Goal: Task Accomplishment & Management: Complete application form

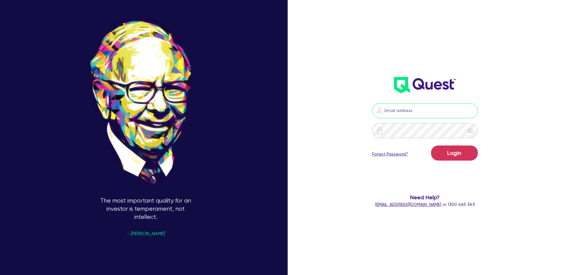
click at [422, 105] on input "email" at bounding box center [425, 110] width 106 height 15
type input "rob.matheson@quest.finance"
click at [453, 157] on button "Login" at bounding box center [454, 152] width 47 height 15
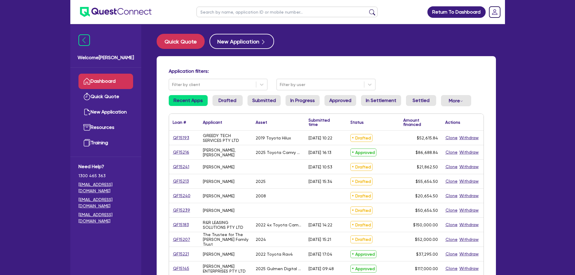
click at [241, 15] on input "text" at bounding box center [286, 12] width 181 height 11
click at [367, 9] on button "submit" at bounding box center [372, 13] width 10 height 8
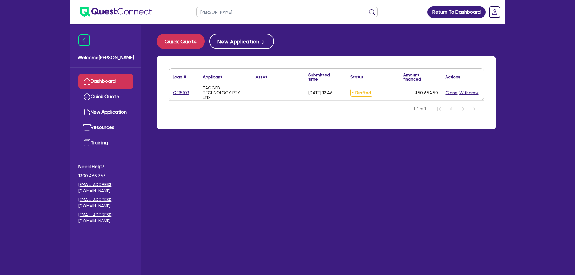
click at [241, 15] on input "mccan" at bounding box center [286, 12] width 181 height 11
type input "mccann"
click at [367, 9] on button "submit" at bounding box center [372, 13] width 10 height 8
click at [183, 94] on link "QF15103" at bounding box center [181, 92] width 17 height 7
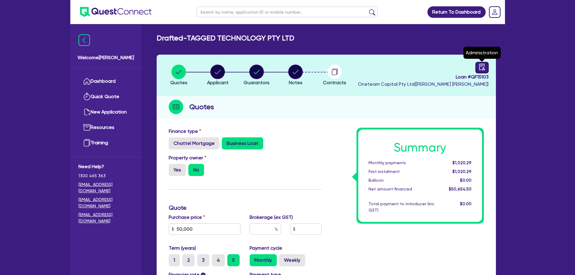
click at [483, 67] on icon "audit" at bounding box center [481, 67] width 5 height 6
select select "DRAFTED_AMENDED"
select select "Other"
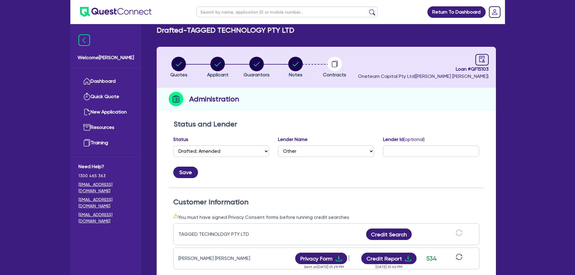
scroll to position [90, 0]
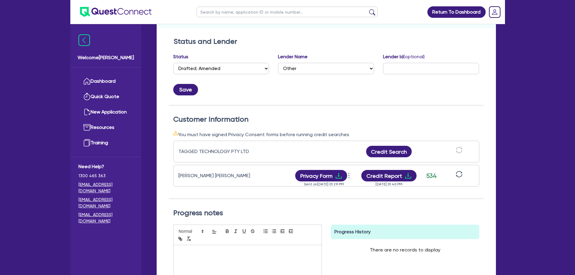
click at [458, 173] on icon "sync" at bounding box center [458, 174] width 7 height 7
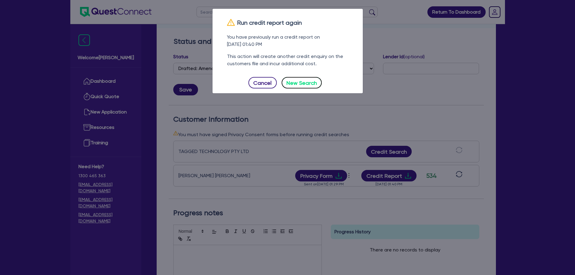
click at [310, 79] on button "New Search" at bounding box center [301, 82] width 40 height 11
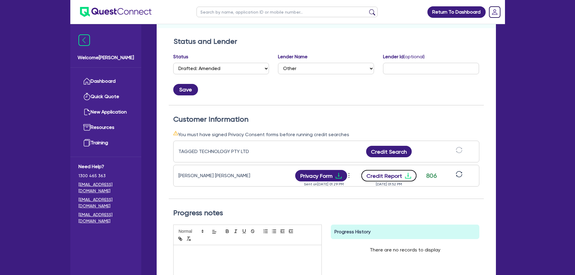
click at [380, 176] on button "Credit Report" at bounding box center [388, 175] width 55 height 11
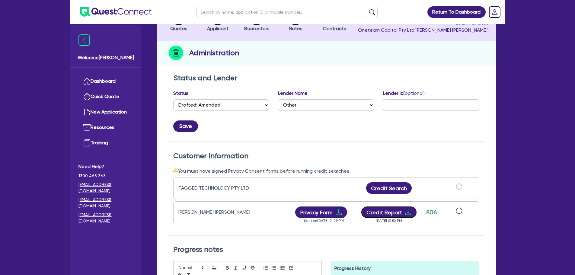
scroll to position [0, 0]
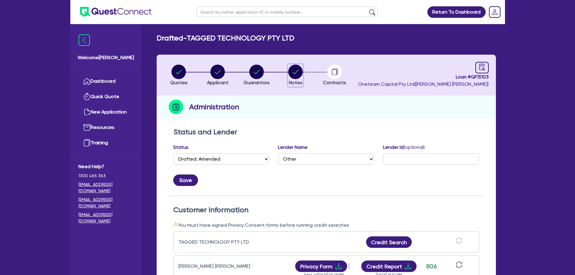
drag, startPoint x: 290, startPoint y: 75, endPoint x: 290, endPoint y: 79, distance: 4.0
click at [290, 76] on icon "button" at bounding box center [295, 72] width 14 height 14
select select "Other"
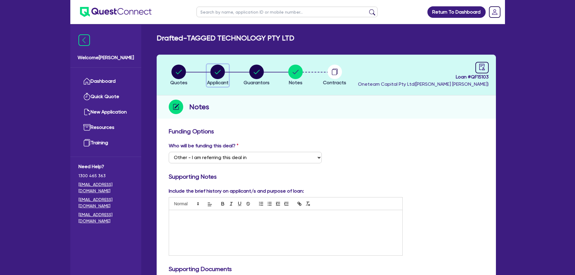
click at [217, 70] on circle "button" at bounding box center [217, 72] width 14 height 14
select select "COMPANY"
select select "INFORMATION_TELECOMMUNICATION"
select select "SOFTWARE_PUBLISHING"
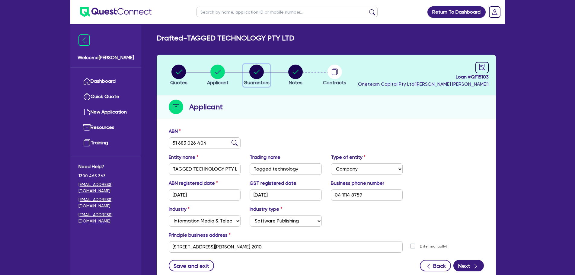
click at [258, 71] on icon "button" at bounding box center [256, 72] width 14 height 14
select select "MR"
select select "QLD"
select select "SINGLE"
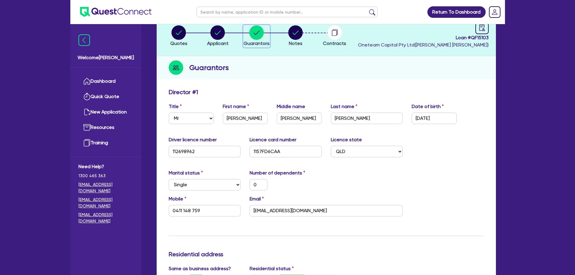
scroll to position [121, 0]
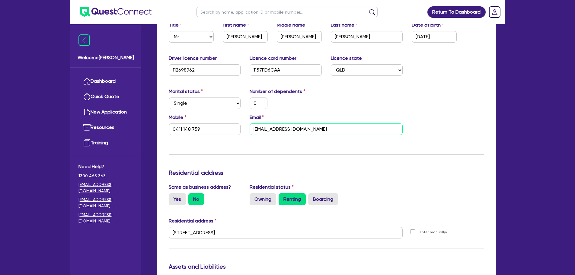
drag, startPoint x: 312, startPoint y: 127, endPoint x: 239, endPoint y: 128, distance: 73.0
click at [239, 128] on div "Mobile 0411 148 759 Email aza_lbz@hotmail.com" at bounding box center [326, 127] width 324 height 26
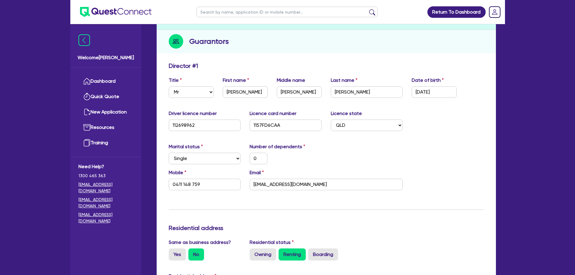
scroll to position [0, 0]
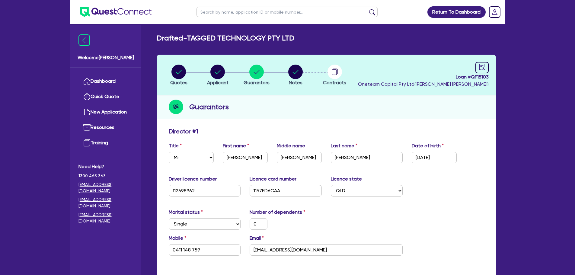
click at [373, 99] on div "Guarantors" at bounding box center [326, 106] width 339 height 23
click at [297, 73] on circle "button" at bounding box center [295, 72] width 14 height 14
select select "Other"
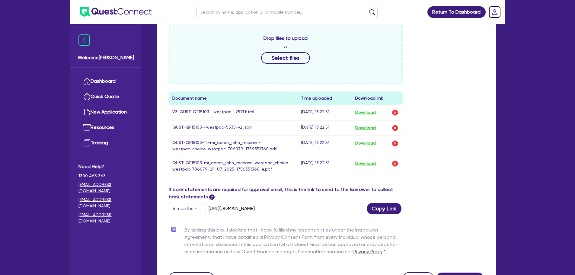
scroll to position [326, 0]
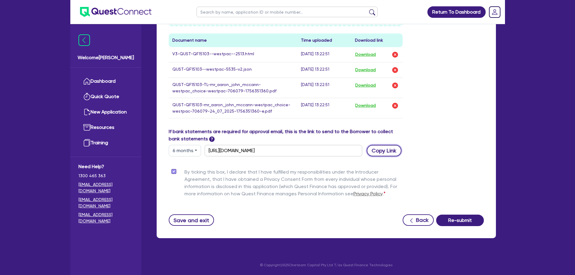
click at [388, 150] on button "Copy Link" at bounding box center [383, 150] width 35 height 11
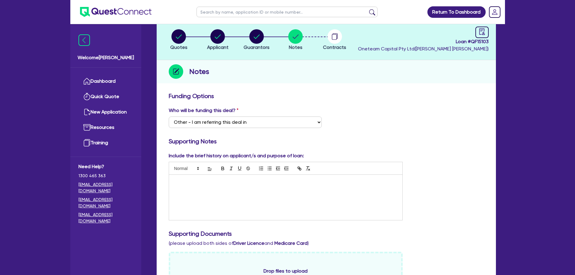
scroll to position [0, 0]
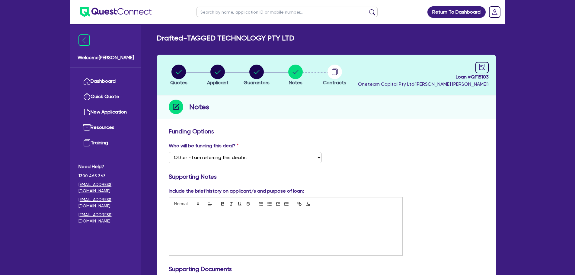
click at [109, 83] on link "Dashboard" at bounding box center [105, 81] width 55 height 15
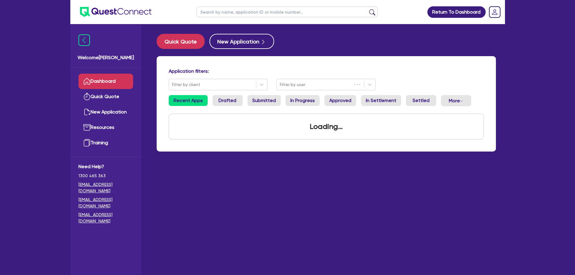
click at [220, 15] on input "text" at bounding box center [286, 12] width 181 height 11
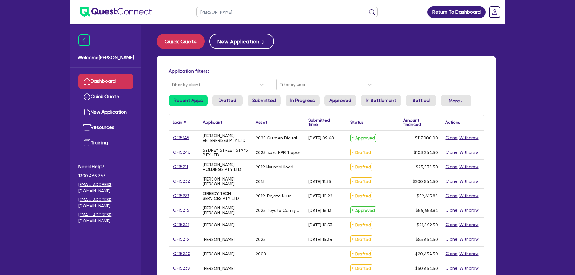
type input "ruth"
click at [367, 9] on button "submit" at bounding box center [372, 13] width 10 height 8
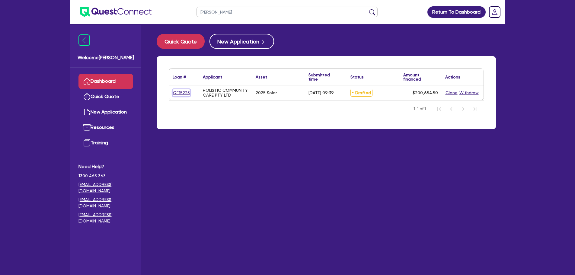
click at [185, 91] on link "QF15225" at bounding box center [181, 92] width 17 height 7
select select "SECONDARY_ASSETS"
select select "SOLAR_AND_RENEWABLES"
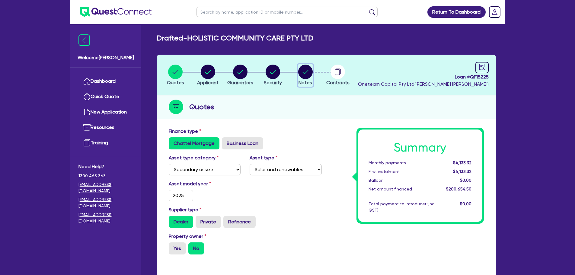
click at [306, 70] on circle "button" at bounding box center [305, 72] width 14 height 14
select select "Other"
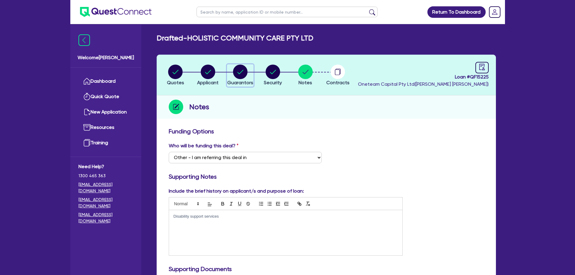
click at [233, 76] on div "button" at bounding box center [240, 72] width 26 height 14
select select "MRS"
select select "SINGLE"
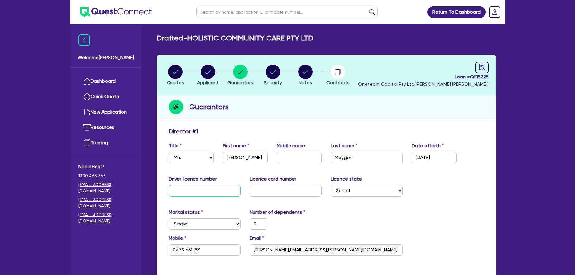
click at [195, 191] on input "text" at bounding box center [205, 190] width 72 height 11
click at [221, 188] on input "text" at bounding box center [205, 190] width 72 height 11
type input "0"
type input "0439 661 791"
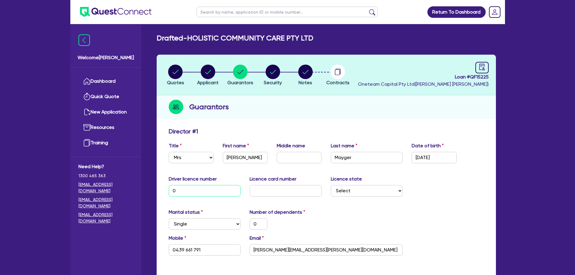
type input "02"
type input "0"
type input "0439 661 791"
type input "022"
type input "0"
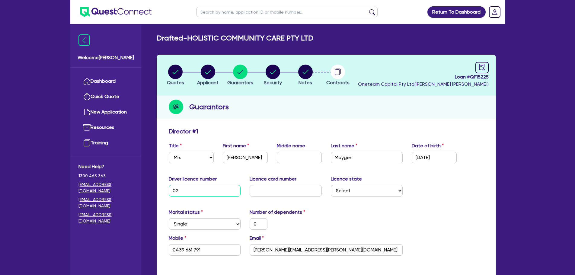
type input "0439 661 791"
type input "0220"
type input "0"
type input "0439 661 791"
type input "02209"
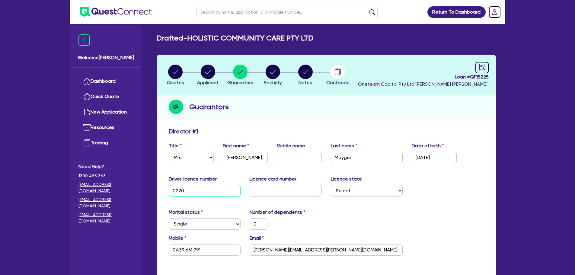
type input "0"
type input "0439 661 791"
type input "022090"
type input "0"
type input "0439 661 791"
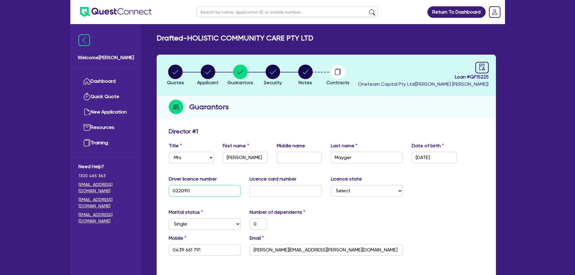
type input "0220903"
type input "0"
type input "0439 661 791"
type input "02209031"
type input "0"
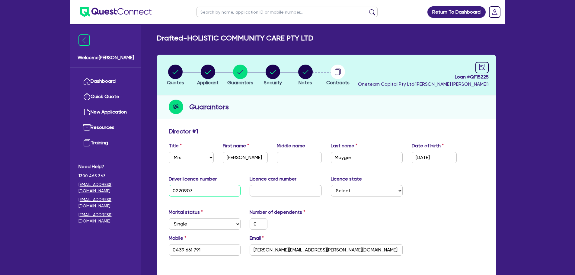
type input "0439 661 791"
type input "022090310"
type input "0"
type input "0439 661 791"
type input "022090310"
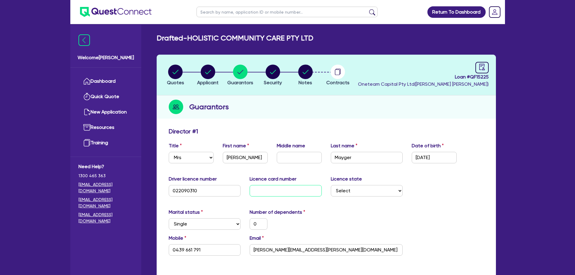
click at [261, 187] on input "text" at bounding box center [285, 190] width 72 height 11
type input "F"
type input "0"
type input "0439 661 791"
type input "F3"
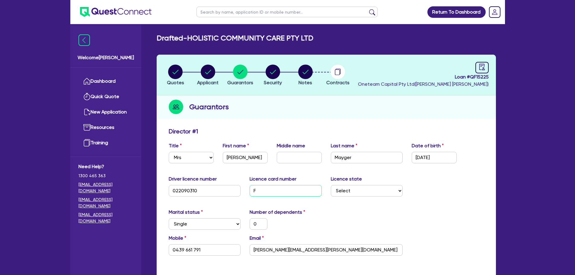
type input "0"
type input "0439 661 791"
type input "F37"
type input "0"
type input "0439 661 791"
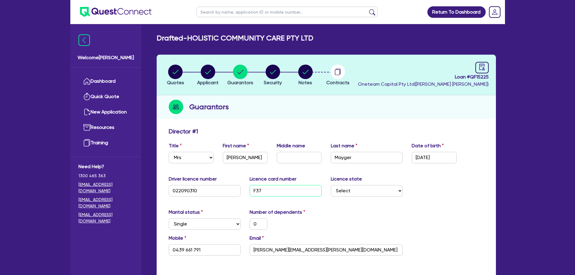
type input "F37E"
type input "0"
type input "0439 661 791"
type input "F37E8"
type input "0"
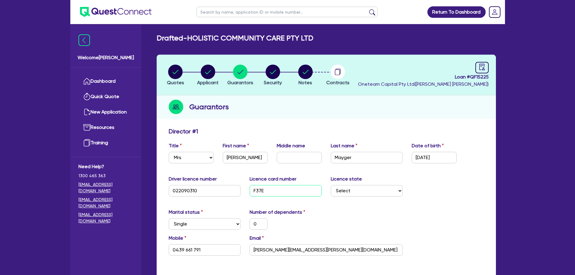
type input "0439 661 791"
type input "F37E85"
type input "0"
type input "0439 661 791"
type input "F37E851"
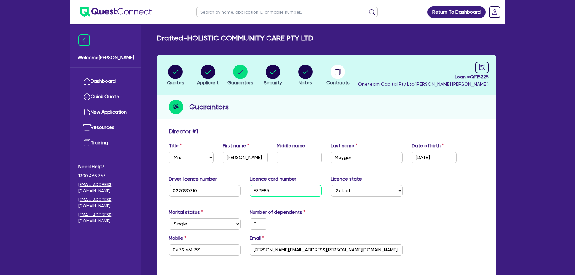
type input "0"
type input "0439 661 791"
type input "F37E851C"
type input "0"
type input "0439 661 791"
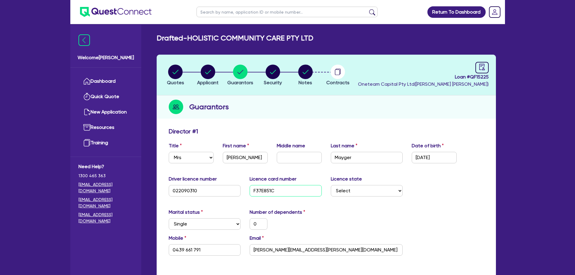
type input "F37E851C2"
type input "0"
type input "0439 661 791"
type input "F37E851C26"
type input "0"
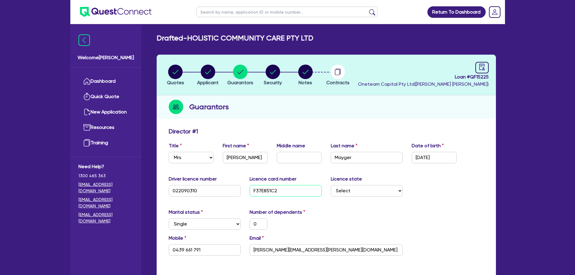
type input "0439 661 791"
type input "F37E851C26"
click at [377, 187] on select "Select NSW VIC QLD TAS ACT SA NT WA" at bounding box center [367, 190] width 72 height 11
select select "QLD"
click at [331, 185] on select "Select NSW VIC QLD TAS ACT SA NT WA" at bounding box center [367, 190] width 72 height 11
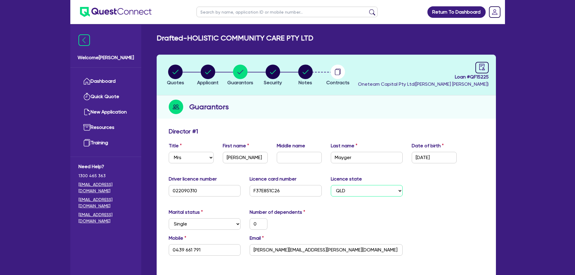
type input "0"
type input "0439 661 791"
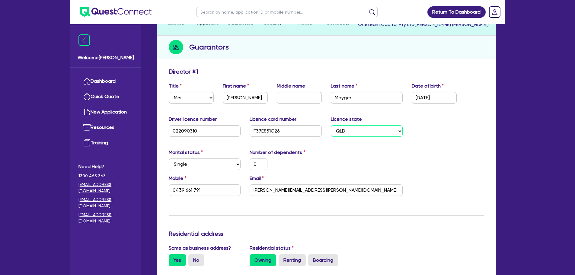
scroll to position [90, 0]
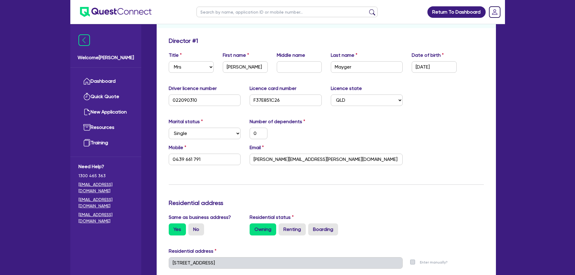
click at [412, 132] on div "Marital status Select Single Married De Facto / Partner Number of dependents 0" at bounding box center [326, 131] width 324 height 26
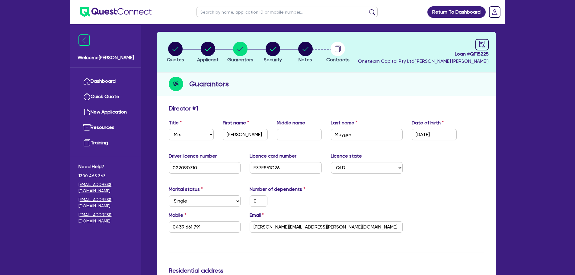
scroll to position [0, 0]
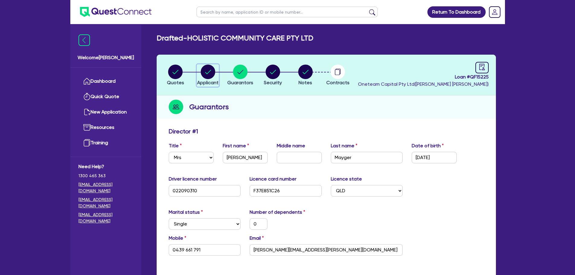
click at [209, 72] on circle "button" at bounding box center [208, 72] width 14 height 14
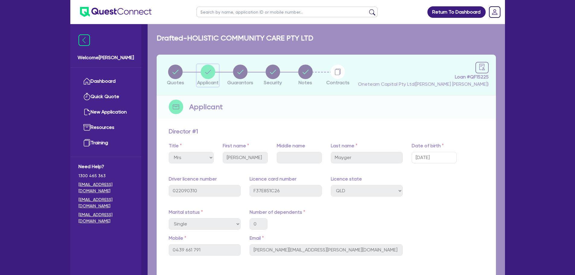
scroll to position [55, 0]
select select "COMPANY"
select select "PROFESSIONAL"
select select "ARCHITECTS"
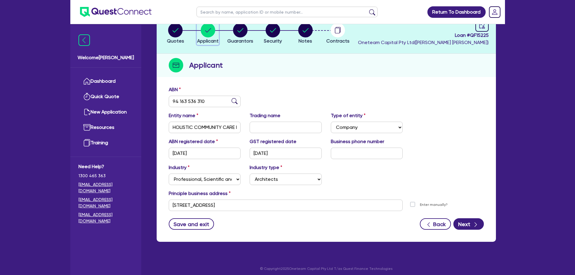
scroll to position [45, 0]
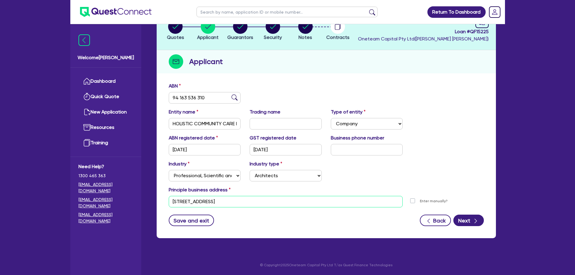
drag, startPoint x: 254, startPoint y: 201, endPoint x: 158, endPoint y: 202, distance: 95.6
click at [160, 203] on div "ABN 94 163 536 310 Entity name HOLISTIC COMMUNITY CARE PTY LTD Trading name Typ…" at bounding box center [326, 158] width 339 height 159
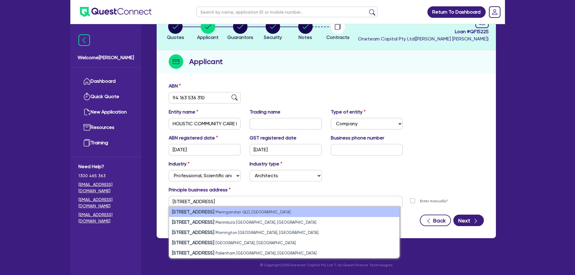
click at [221, 212] on small "Meringandan QLD, Australia" at bounding box center [252, 212] width 75 height 5
type input "27 Main St Meringandan QLD 4352"
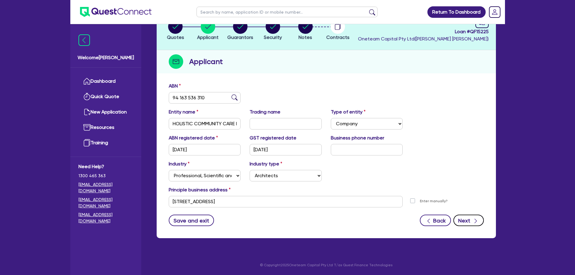
click at [468, 219] on button "Next" at bounding box center [468, 219] width 30 height 11
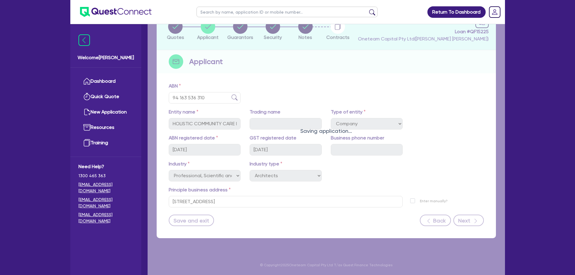
select select "MRS"
select select "QLD"
select select "SINGLE"
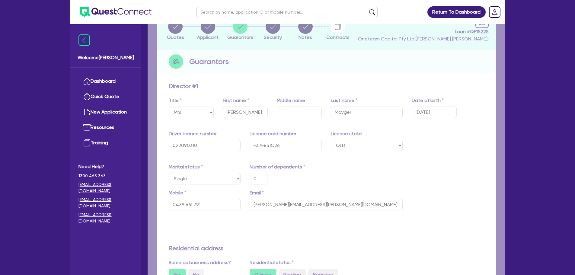
type input "0"
type input "0439 661 791"
type input "27 Main St Meringandan QLD 4352"
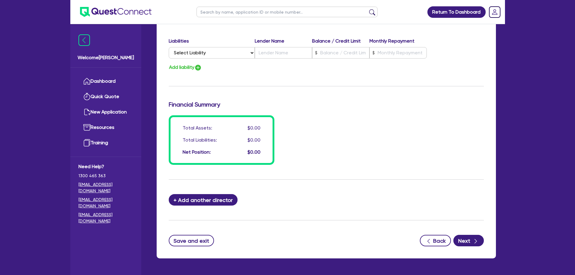
scroll to position [429, 0]
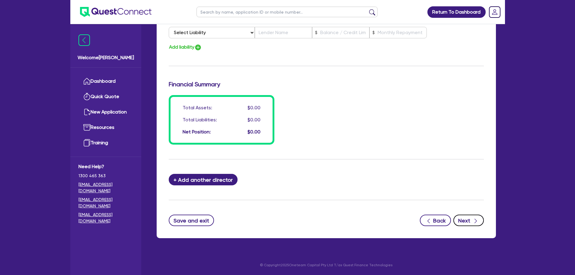
click at [464, 221] on button "Next" at bounding box center [468, 219] width 30 height 11
select select "SECONDARY_ASSETS"
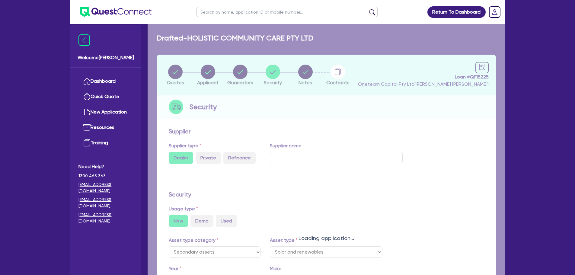
select select "SOLAR_AND_RENEWABLES"
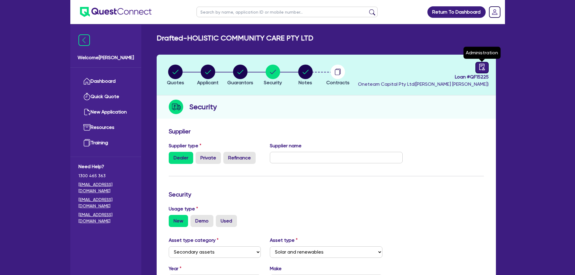
drag, startPoint x: 484, startPoint y: 70, endPoint x: 415, endPoint y: 81, distance: 69.3
click at [484, 70] on icon "audit" at bounding box center [481, 67] width 5 height 6
select select "DRAFTED_AMENDED"
select select "Other"
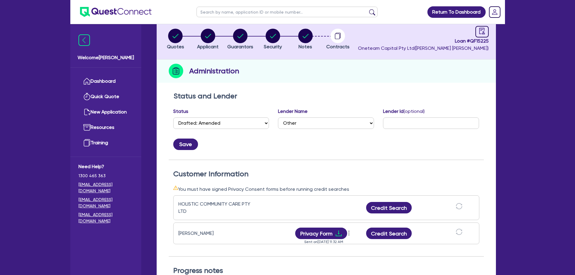
scroll to position [90, 0]
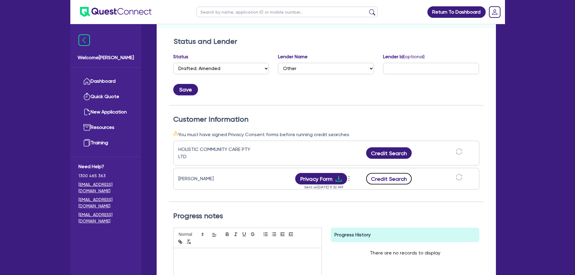
click at [387, 177] on button "Credit Search" at bounding box center [389, 178] width 46 height 11
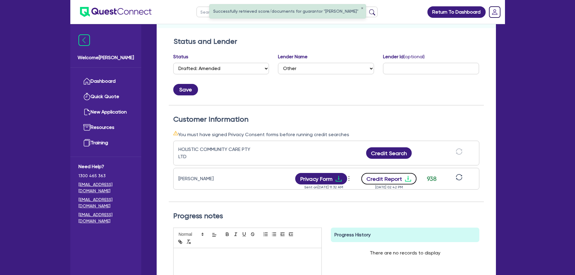
click at [386, 177] on button "Credit Report" at bounding box center [388, 178] width 55 height 11
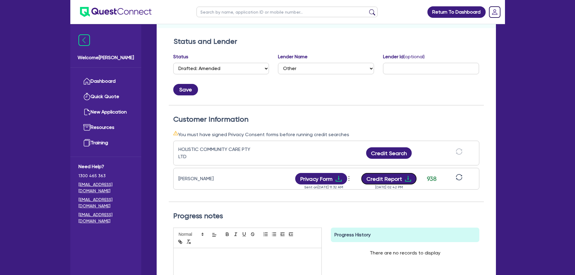
scroll to position [0, 0]
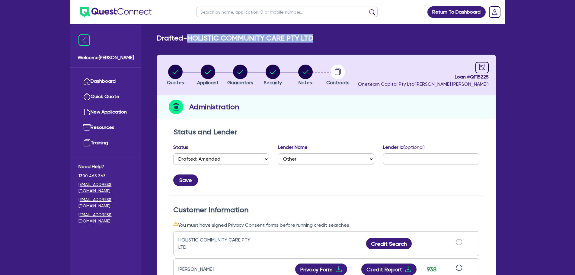
drag, startPoint x: 314, startPoint y: 40, endPoint x: 190, endPoint y: 40, distance: 123.7
click at [190, 40] on div "Drafted - HOLISTIC COMMUNITY CARE PTY LTD" at bounding box center [326, 38] width 348 height 9
click at [227, 43] on div "Drafted - HOLISTIC COMMUNITY CARE PTY LTD Quotes Applicant Guarantors Security …" at bounding box center [325, 234] width 357 height 400
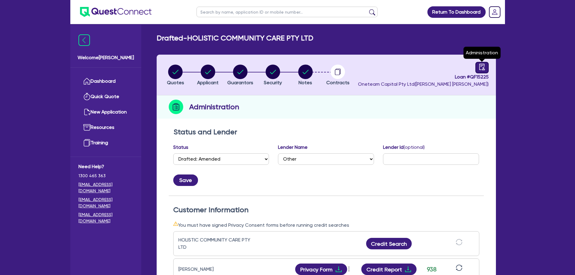
click at [481, 66] on icon "audit" at bounding box center [481, 67] width 5 height 6
click at [486, 67] on link at bounding box center [481, 67] width 13 height 11
click at [309, 71] on circle "button" at bounding box center [305, 72] width 14 height 14
select select "Other"
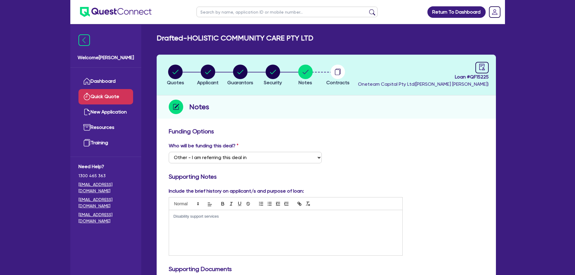
click at [115, 89] on link "Quick Quote" at bounding box center [105, 96] width 55 height 15
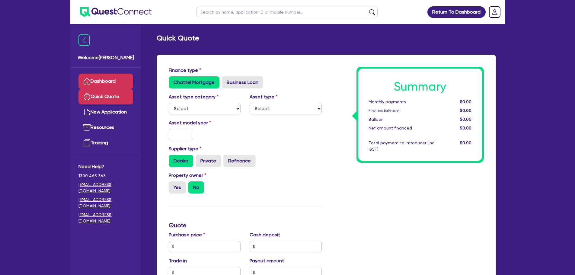
click at [114, 86] on link "Dashboard" at bounding box center [105, 81] width 55 height 15
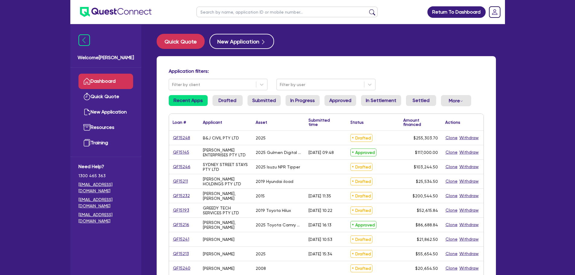
click at [238, 7] on input "text" at bounding box center [286, 12] width 181 height 11
type input "sunset"
click at [367, 9] on button "submit" at bounding box center [372, 13] width 10 height 8
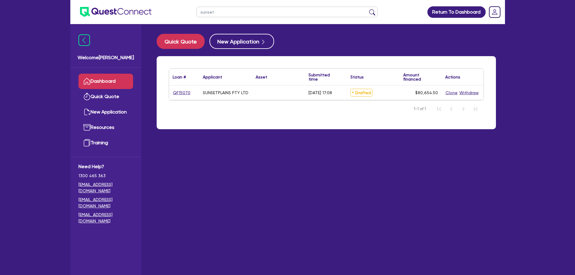
click at [190, 92] on div "QF15070" at bounding box center [184, 92] width 23 height 7
click at [181, 93] on link "QF15070" at bounding box center [182, 92] width 18 height 7
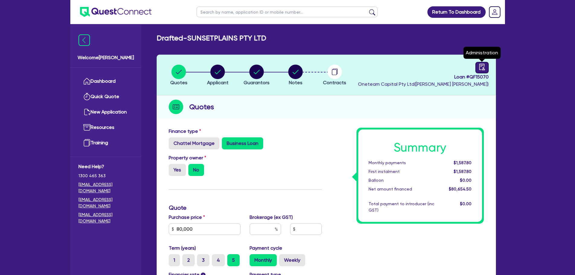
click at [481, 65] on icon "audit" at bounding box center [481, 67] width 7 height 7
select select "DRAFTED_AMENDED"
select select "Other"
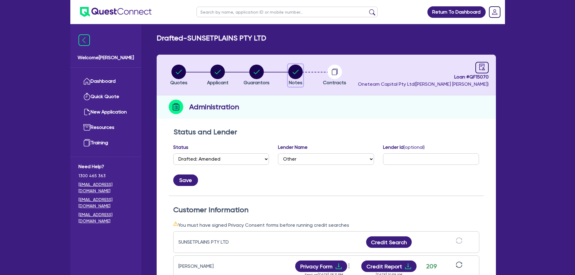
click at [300, 69] on circle "button" at bounding box center [295, 72] width 14 height 14
select select "Other"
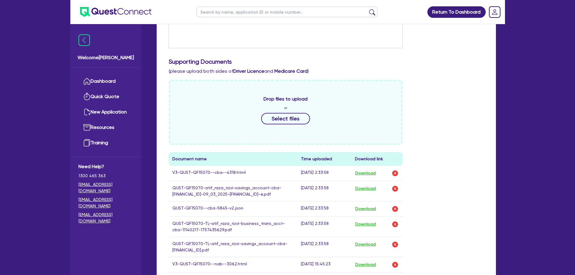
scroll to position [241, 0]
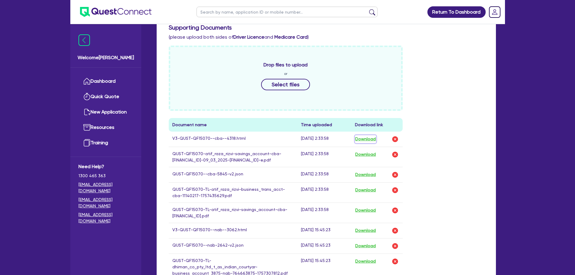
click at [363, 140] on button "Download" at bounding box center [365, 139] width 21 height 8
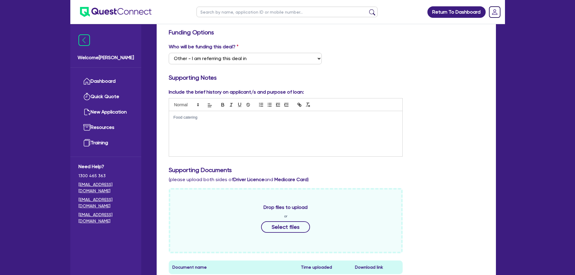
scroll to position [0, 0]
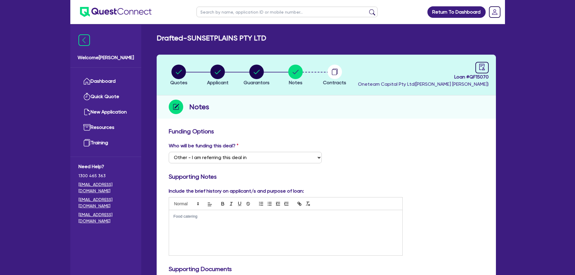
click at [230, 15] on input "text" at bounding box center [286, 12] width 181 height 11
type input "ruth"
click button "submit" at bounding box center [372, 13] width 10 height 8
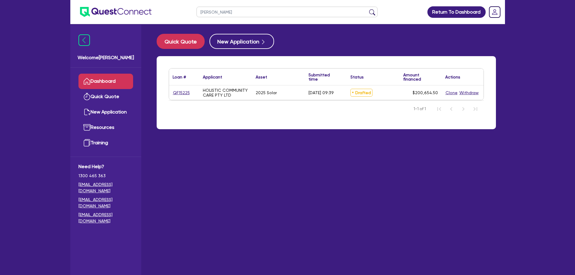
click at [170, 92] on div "QF15225" at bounding box center [184, 92] width 30 height 14
click at [173, 92] on link "QF15225" at bounding box center [181, 92] width 17 height 7
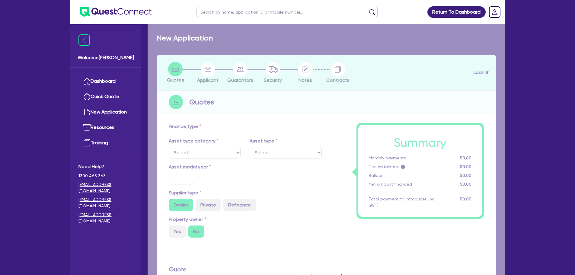
select select "SECONDARY_ASSETS"
type input "2025"
type input "200,000"
type input "8.99"
select select "SOLAR_AND_RENEWABLES"
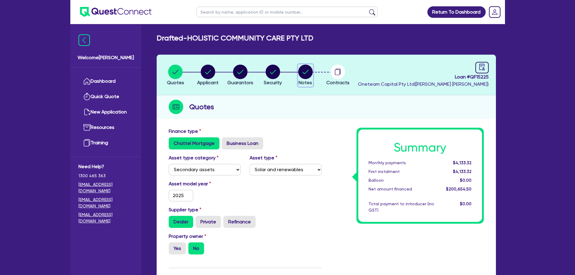
click at [306, 71] on circle "button" at bounding box center [305, 72] width 14 height 14
select select "Other"
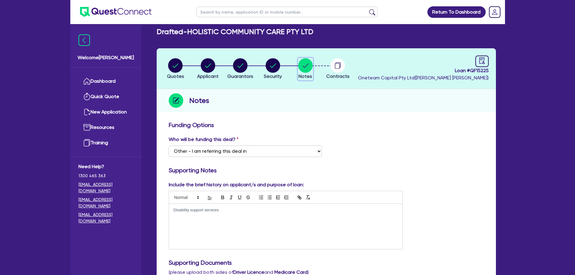
scroll to position [181, 0]
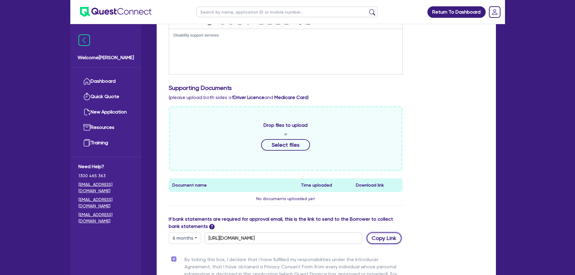
click at [374, 238] on button "Copy Link" at bounding box center [383, 237] width 35 height 11
click at [437, 118] on div "Drop files to upload or Select files Document name Time uploaded Download link …" at bounding box center [326, 160] width 324 height 109
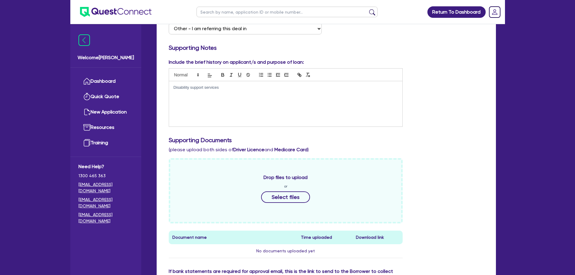
scroll to position [0, 0]
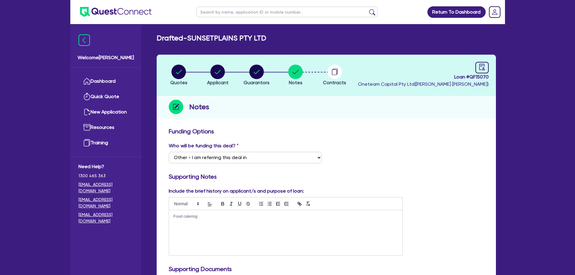
select select "Other"
click at [108, 86] on link "Dashboard" at bounding box center [105, 81] width 55 height 15
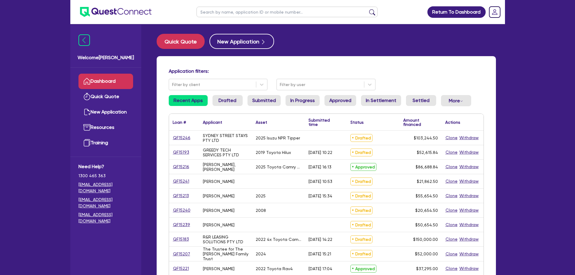
click at [246, 12] on input "text" at bounding box center [286, 12] width 181 height 11
type input "15073"
click at [367, 9] on button "submit" at bounding box center [372, 13] width 10 height 8
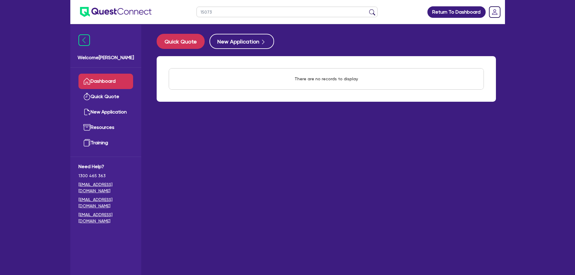
click at [98, 77] on link "Dashboard" at bounding box center [105, 81] width 55 height 15
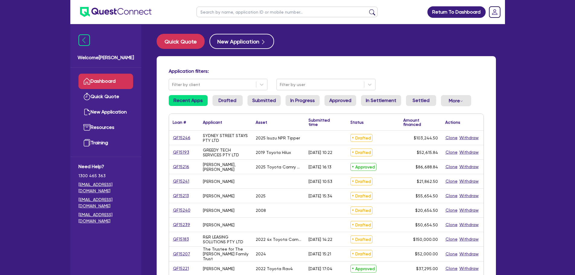
click at [265, 14] on input "text" at bounding box center [286, 12] width 181 height 11
type input "15073"
click at [367, 9] on button "submit" at bounding box center [372, 13] width 10 height 8
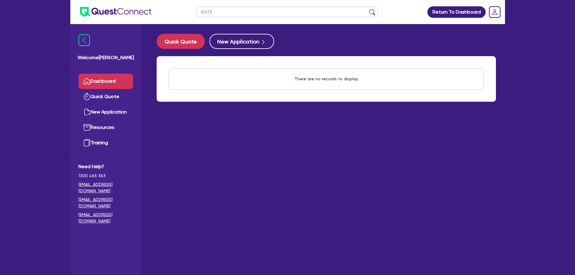
click at [233, 14] on input "15073" at bounding box center [286, 12] width 181 height 11
click at [367, 9] on button "submit" at bounding box center [372, 13] width 10 height 8
drag, startPoint x: 217, startPoint y: 11, endPoint x: 195, endPoint y: 11, distance: 21.1
click at [195, 11] on ul "15073" at bounding box center [286, 12] width 193 height 24
type input "15073"
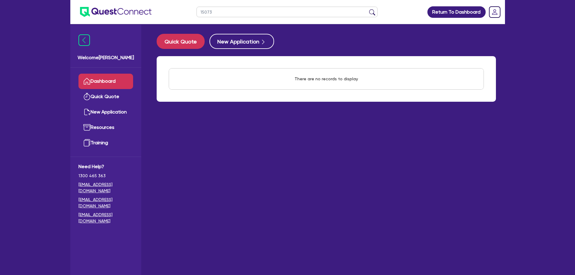
click at [367, 9] on button "submit" at bounding box center [372, 13] width 10 height 8
click at [118, 77] on link "Dashboard" at bounding box center [105, 81] width 55 height 15
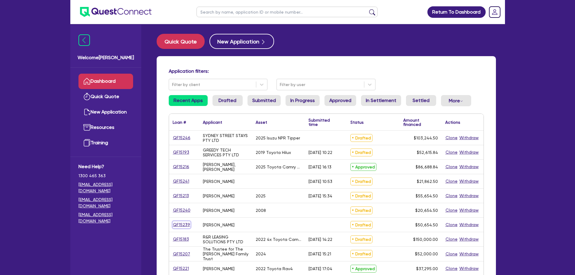
click at [182, 224] on link "QF15239" at bounding box center [182, 224] width 18 height 7
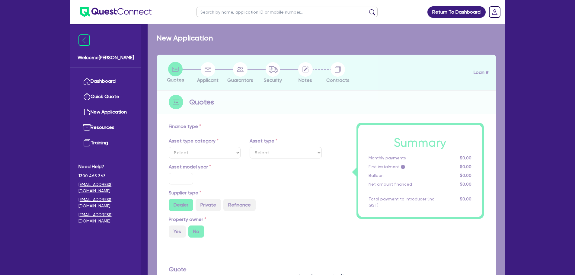
type input "50,000"
type input "4"
type input "2,026.18"
type input "10"
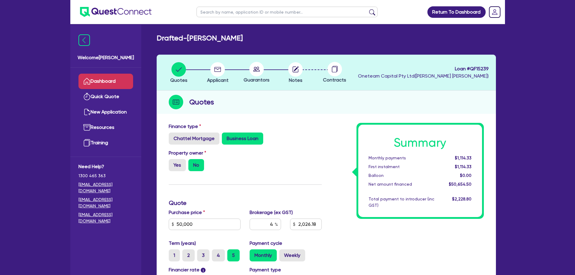
click at [122, 79] on link "Dashboard" at bounding box center [105, 81] width 55 height 15
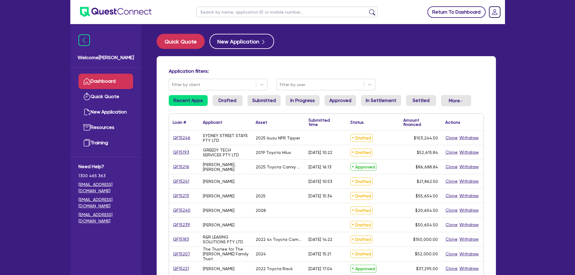
click at [477, 7] on link "Return To Dashboard" at bounding box center [456, 11] width 58 height 11
click at [493, 9] on rect "Dropdown toggle" at bounding box center [494, 12] width 11 height 11
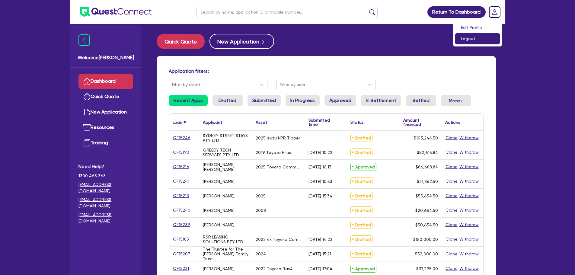
click at [482, 37] on link "Logout" at bounding box center [477, 38] width 45 height 11
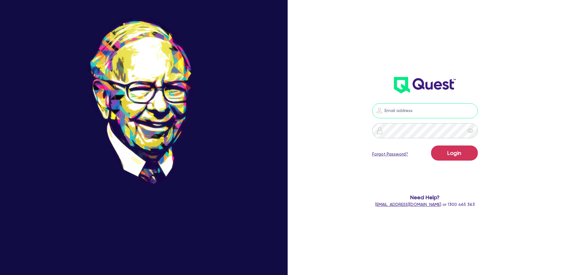
click at [445, 111] on input "email" at bounding box center [425, 110] width 106 height 15
type input "rob.matheson@quest.finance"
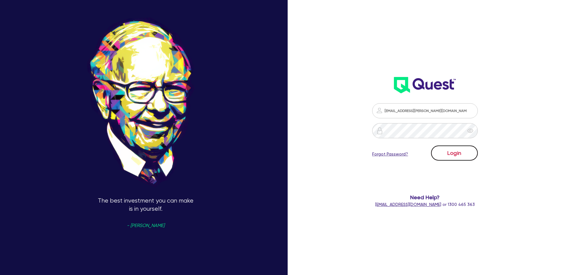
click at [452, 155] on button "Login" at bounding box center [454, 152] width 47 height 15
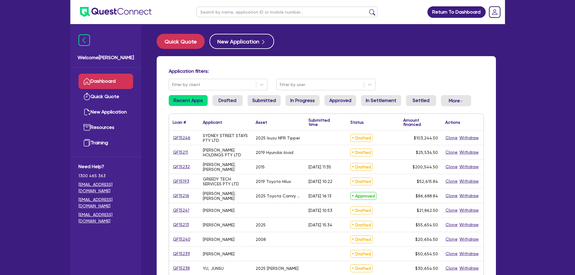
click at [260, 12] on input "text" at bounding box center [286, 12] width 181 height 11
type input "15073"
click at [367, 9] on button "submit" at bounding box center [372, 13] width 10 height 8
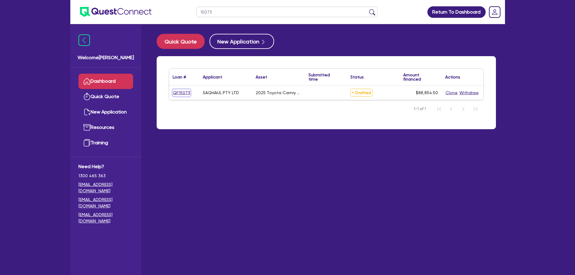
click at [184, 91] on link "QF15073" at bounding box center [182, 92] width 18 height 7
select select "CARS_AND_LIGHT_TRUCKS"
select select "PASSENGER_VEHICLES"
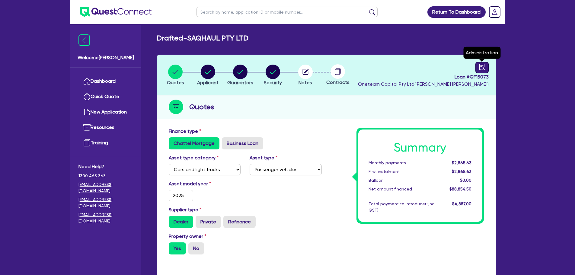
click at [480, 65] on icon "audit" at bounding box center [481, 67] width 7 height 7
select select "DRAFTED_NEW"
select select "Other"
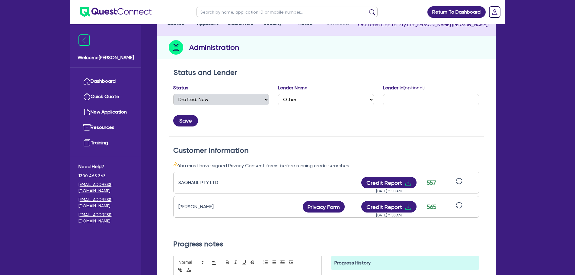
scroll to position [60, 0]
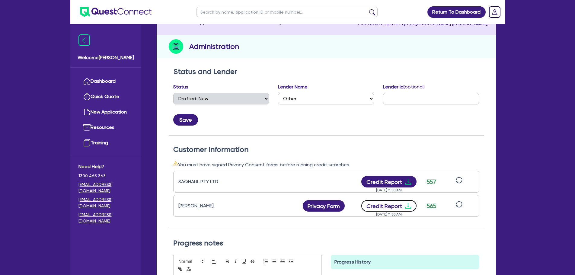
click at [400, 207] on button "Credit Report" at bounding box center [388, 205] width 55 height 11
click at [388, 183] on button "Credit Report" at bounding box center [388, 181] width 55 height 11
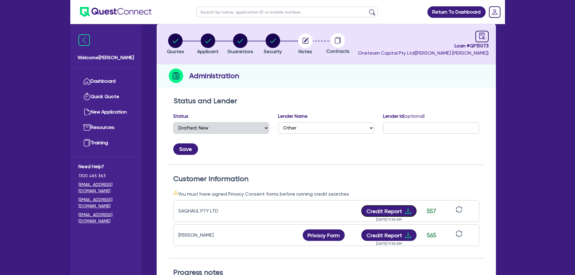
scroll to position [0, 0]
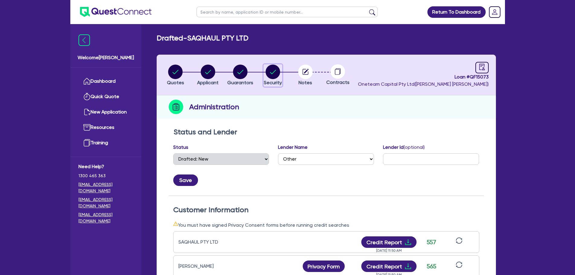
click at [278, 71] on circle "button" at bounding box center [272, 72] width 14 height 14
select select "CARS_AND_LIGHT_TRUCKS"
select select "PASSENGER_VEHICLES"
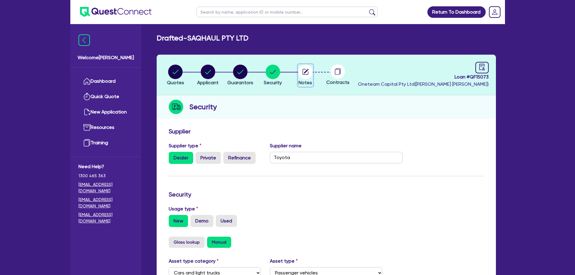
click at [307, 71] on circle "button" at bounding box center [305, 72] width 14 height 14
select select "Other"
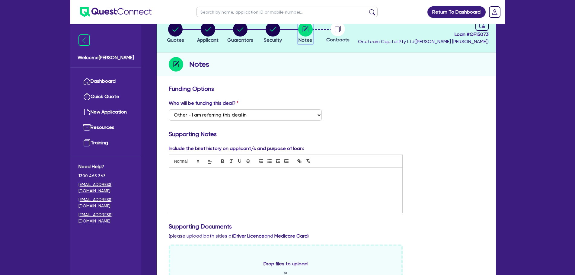
scroll to position [30, 0]
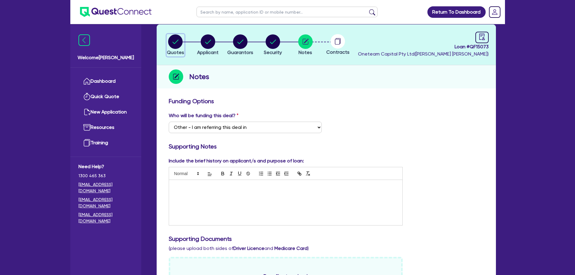
click at [173, 45] on circle "button" at bounding box center [175, 41] width 14 height 14
select select "CARS_AND_LIGHT_TRUCKS"
select select "PASSENGER_VEHICLES"
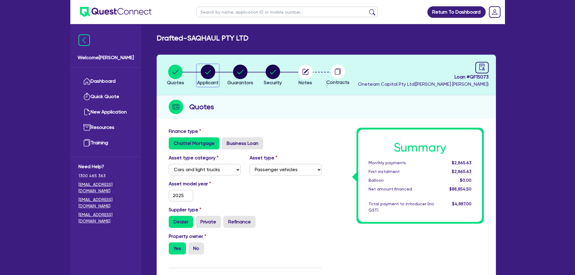
click at [203, 71] on circle "button" at bounding box center [208, 72] width 14 height 14
select select "COMPANY"
select select "TRANSPORT_WAREHOUSING"
select select "PASSENGERS_FREIGHT_TRANSPORT"
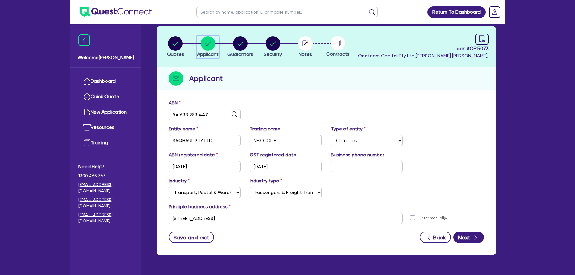
scroll to position [15, 0]
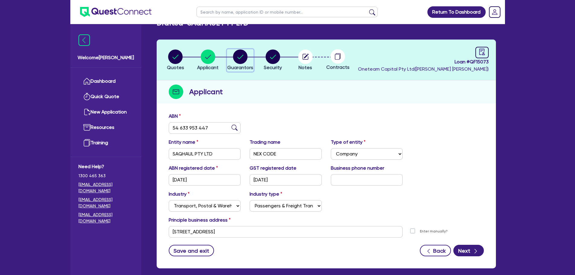
click at [244, 56] on circle "button" at bounding box center [240, 56] width 14 height 14
select select "MR"
select select "SA"
select select "MARRIED"
select select "TRUCK"
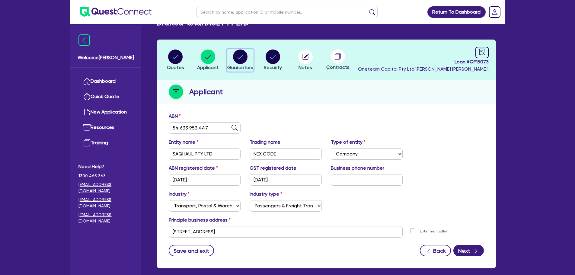
select select "TRUCK"
select select "TRAILER"
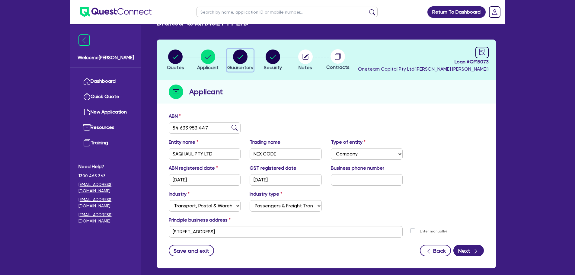
select select "TRAILER"
select select "PROPERTY"
select select "CASH"
select select "MORTGAGE"
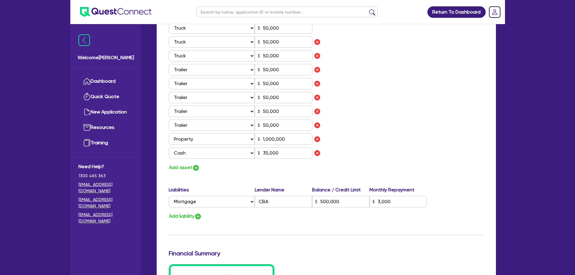
scroll to position [392, 0]
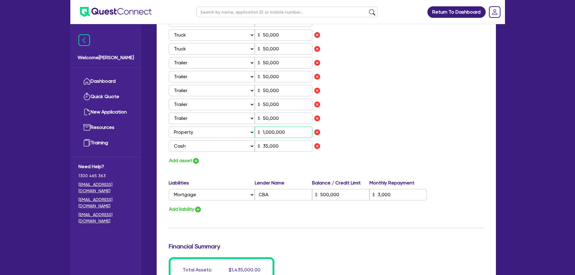
drag, startPoint x: 289, startPoint y: 131, endPoint x: 254, endPoint y: 130, distance: 35.0
click at [254, 130] on div "Select Asset Cash Property Investment property Vehicle Truck Trailer Equipment …" at bounding box center [241, 131] width 144 height 11
click at [263, 154] on div "Assets Value Select Asset Cash Property Investment property Vehicle Truck Trail…" at bounding box center [245, 80] width 162 height 148
drag, startPoint x: 284, startPoint y: 144, endPoint x: 156, endPoint y: 62, distance: 151.9
click at [156, 62] on div "Quotes Applicant Guarantors Security Notes Contracts Loan # QF15073 Oneteam Cap…" at bounding box center [326, 34] width 348 height 745
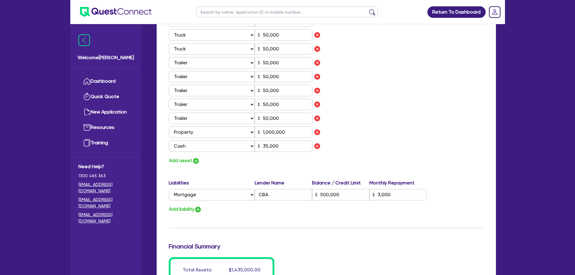
click at [271, 111] on div "Assets Value Select Asset Cash Property Investment property Vehicle Truck Trail…" at bounding box center [245, 80] width 162 height 148
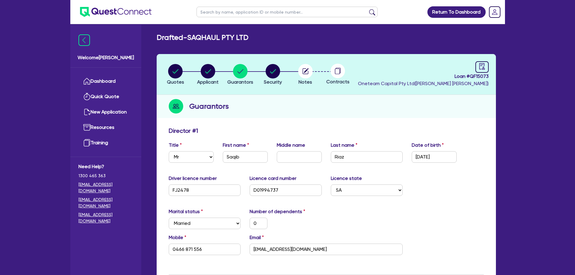
scroll to position [0, 0]
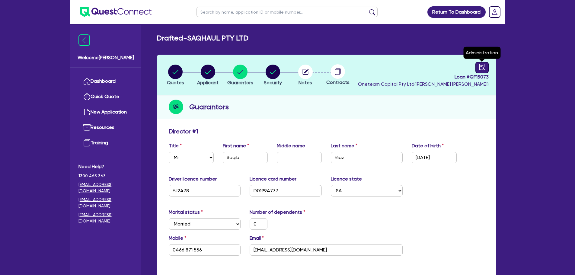
click at [485, 68] on icon "audit" at bounding box center [481, 67] width 7 height 7
select select "DRAFTED_NEW"
select select "Other"
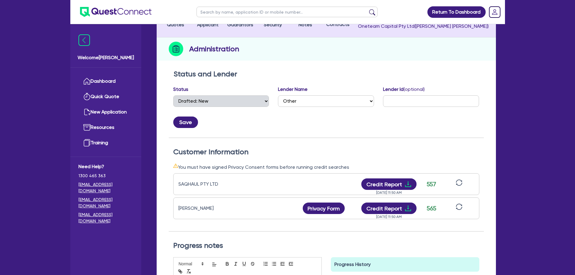
scroll to position [30, 0]
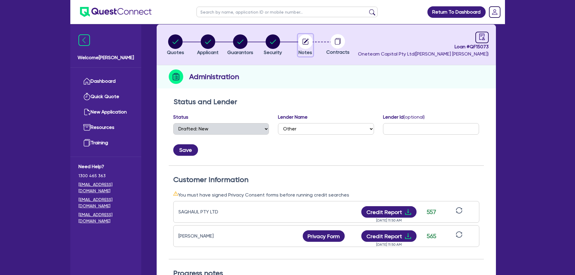
click at [304, 43] on circle "button" at bounding box center [305, 41] width 14 height 14
select select "Other"
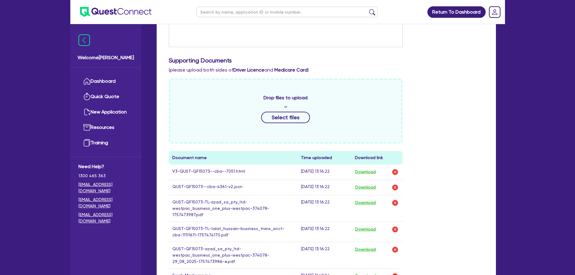
scroll to position [241, 0]
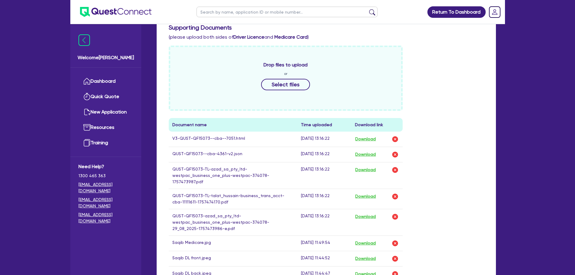
click at [373, 143] on td "Download" at bounding box center [376, 139] width 51 height 15
click at [370, 137] on button "Download" at bounding box center [365, 139] width 21 height 8
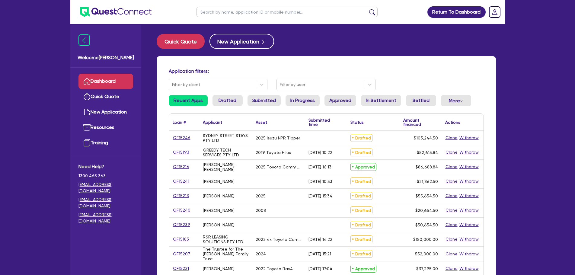
drag, startPoint x: 238, startPoint y: 11, endPoint x: 241, endPoint y: 11, distance: 3.6
click at [238, 11] on input "text" at bounding box center [286, 12] width 181 height 11
type input "[PERSON_NAME]"
click at [367, 9] on button "submit" at bounding box center [372, 13] width 10 height 8
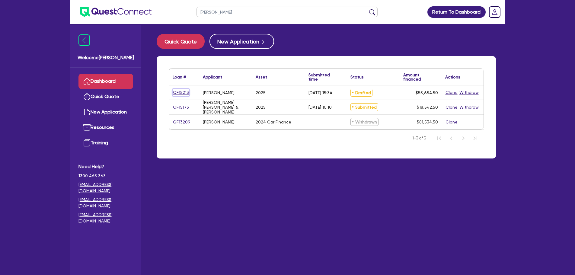
click at [179, 92] on link "QF15213" at bounding box center [181, 92] width 17 height 7
select select "SECONDARY_ASSETS"
select select "SOLAR_AND_RENEWABLES"
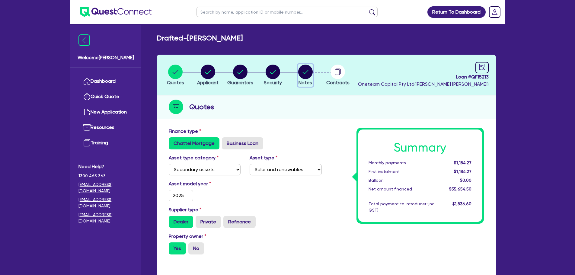
click at [304, 74] on circle "button" at bounding box center [305, 72] width 14 height 14
select select "Other"
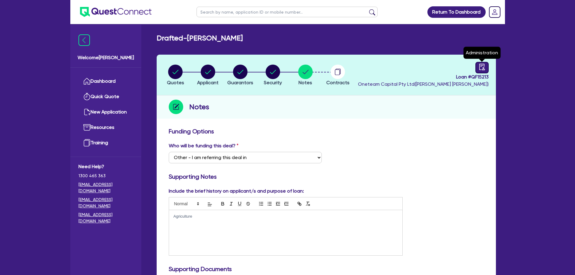
click at [481, 67] on icon "audit" at bounding box center [481, 67] width 7 height 7
select select "DRAFTED_AMENDED"
select select "Other"
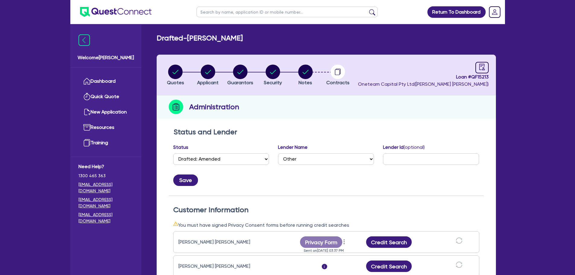
scroll to position [90, 0]
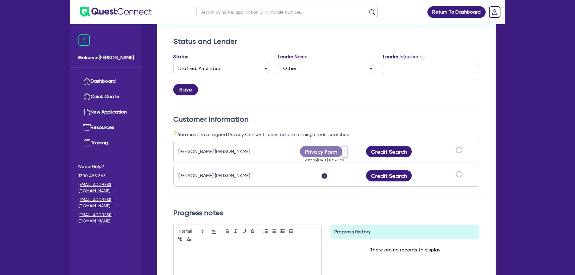
click at [345, 150] on icon "more" at bounding box center [344, 151] width 6 height 9
click at [328, 100] on div "Status and Lender Status Select Quoted Drafted: New Drafted: Amended Submitted:…" at bounding box center [326, 71] width 315 height 68
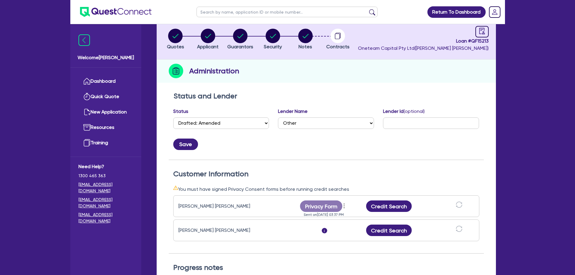
scroll to position [0, 0]
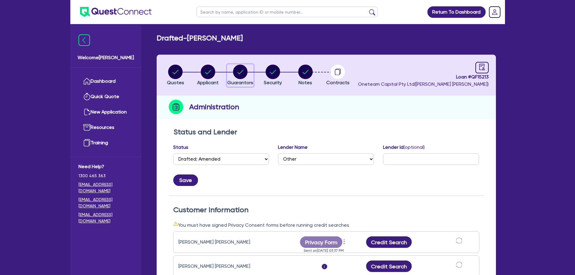
click at [239, 68] on circle "button" at bounding box center [240, 72] width 14 height 14
select select "MR"
select select "QLD"
select select "MARRIED"
select select "MRS"
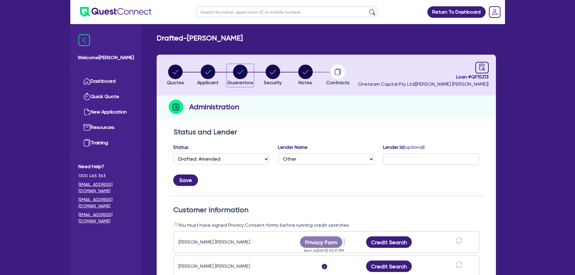
select select "QLD"
select select "MARRIED"
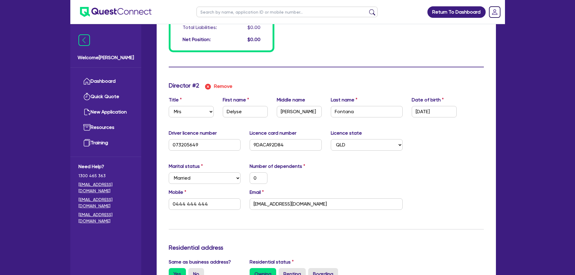
scroll to position [513, 0]
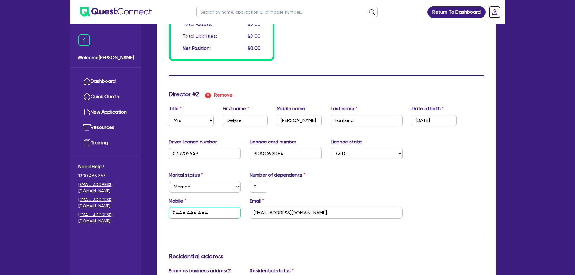
drag, startPoint x: 216, startPoint y: 209, endPoint x: 167, endPoint y: 212, distance: 48.7
click at [167, 212] on div "Mobile 0444 444 444" at bounding box center [204, 207] width 81 height 21
click at [306, 214] on input "delyse@gmail.com" at bounding box center [325, 212] width 153 height 11
drag, startPoint x: 218, startPoint y: 212, endPoint x: 179, endPoint y: 213, distance: 39.5
click at [179, 213] on input "0444 444 444" at bounding box center [205, 212] width 72 height 11
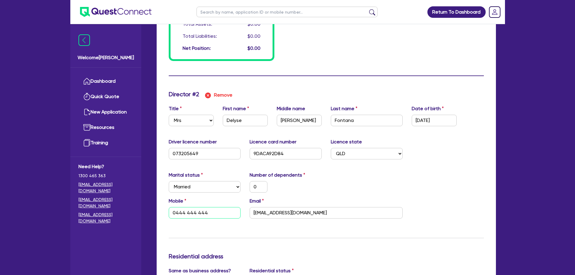
type input "0444 444 444"
type input "2"
type input "0438700381"
type input "0"
type input "0442 444 444"
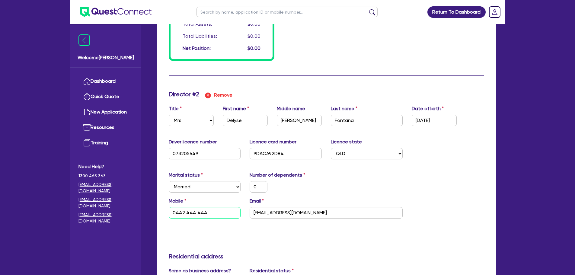
drag, startPoint x: 212, startPoint y: 211, endPoint x: 147, endPoint y: 212, distance: 64.3
click at [148, 212] on div "Drafted - Aldo Fontana Quotes Applicant Guarantors Security Notes Contracts Loa…" at bounding box center [325, 59] width 357 height 1076
type input "2"
type input "0438700381"
type input "0"
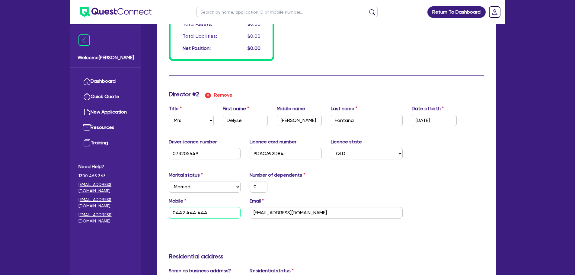
type input "0"
type input "2"
type input "0438700381"
type input "0"
type input "04"
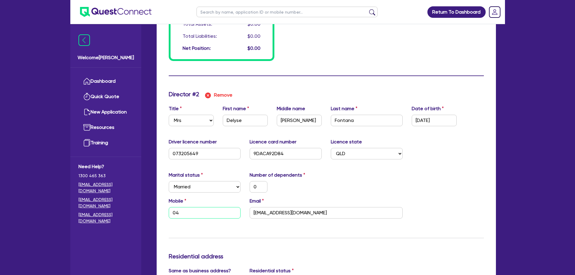
type input "2"
type input "0438700381"
type input "0"
type input "040"
type input "2"
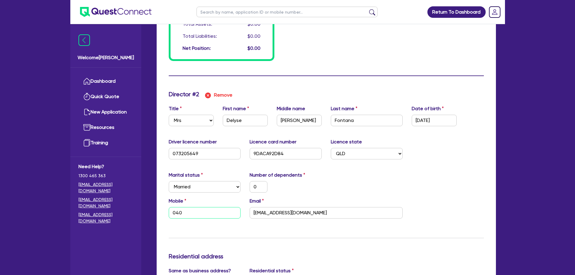
type input "0438700381"
type input "0"
type input "0402"
type input "2"
type input "0438700381"
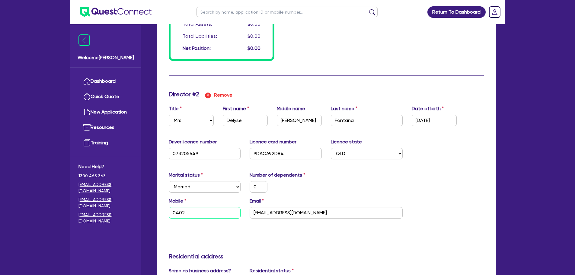
type input "0"
type input "0402 0"
type input "2"
type input "0438700381"
type input "0"
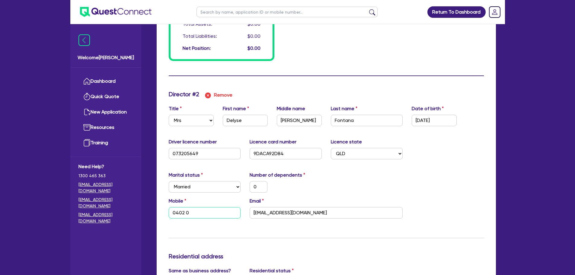
type input "0402 03"
type input "2"
type input "0438700381"
type input "0"
type input "0402 035"
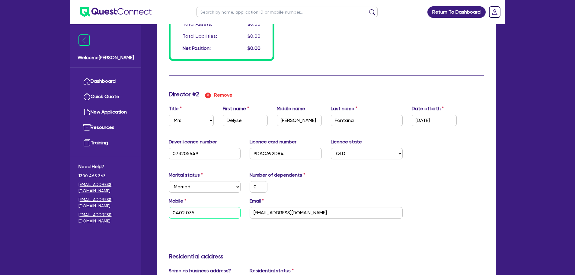
type input "2"
type input "0438700381"
type input "0"
type input "0402 035 7"
type input "2"
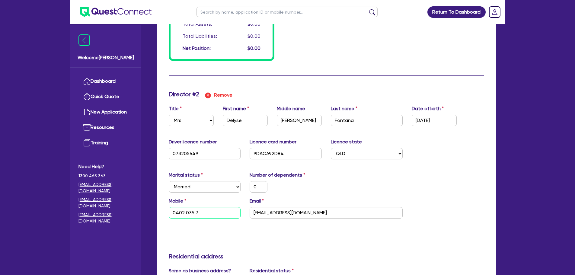
type input "0438700381"
type input "0"
type input "0402 035 74"
type input "2"
type input "0438700381"
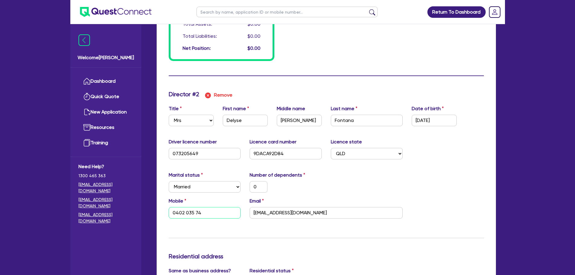
type input "0"
type input "0402 035 742"
click at [306, 213] on input "delyse@gmail.com" at bounding box center [325, 212] width 153 height 11
drag, startPoint x: 310, startPoint y: 210, endPoint x: 252, endPoint y: 214, distance: 58.0
click at [252, 213] on input "delyse@gmail.com" at bounding box center [325, 212] width 153 height 11
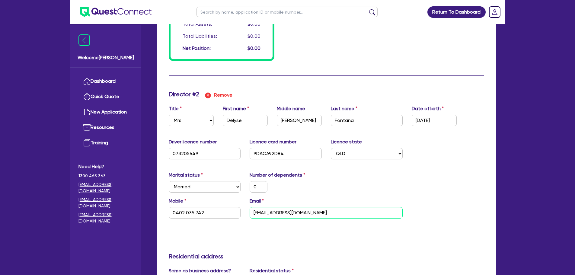
type input "2"
type input "0438700381"
type input "0"
type input "0402 035 742"
type input "a"
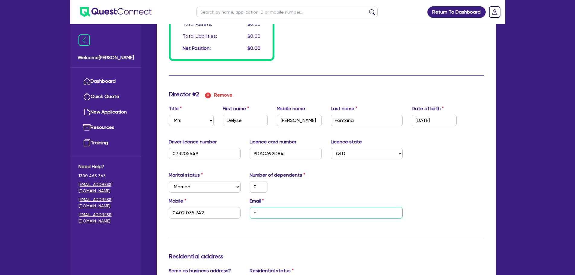
type input "2"
type input "0438700381"
type input "0"
type input "0402 035 742"
type input "al"
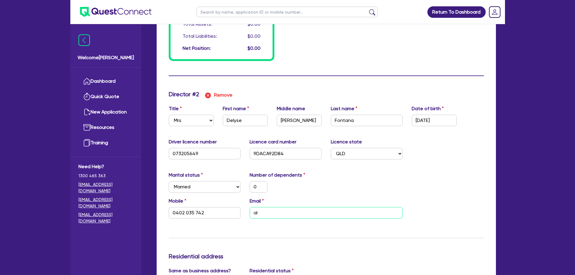
type input "2"
type input "0438700381"
type input "0"
type input "0402 035 742"
type input "ald"
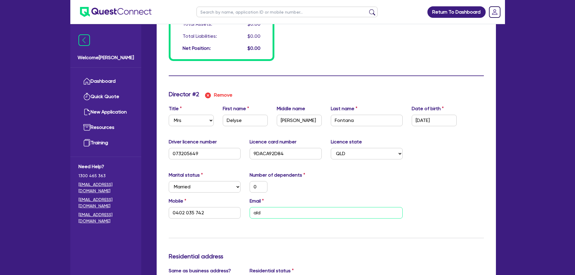
type input "2"
type input "0438700381"
type input "0"
type input "0402 035 742"
type input "aldo"
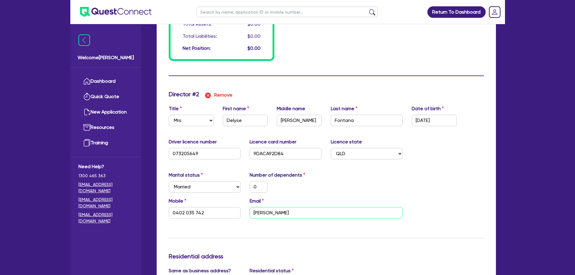
type input "2"
type input "0438700381"
type input "0"
type input "0402 035 742"
type input "aldon"
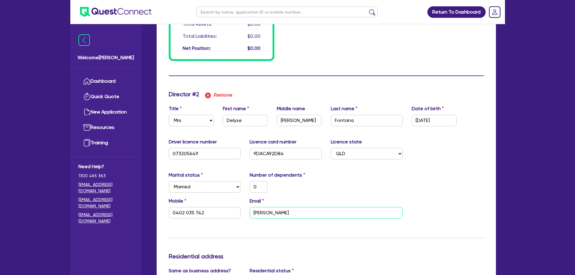
type input "2"
type input "0438700381"
type input "0"
type input "0402 035 742"
type input "aldond"
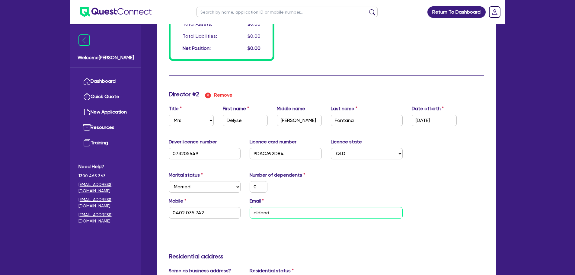
type input "2"
type input "0438700381"
type input "0"
type input "0402 035 742"
type input "aldonde"
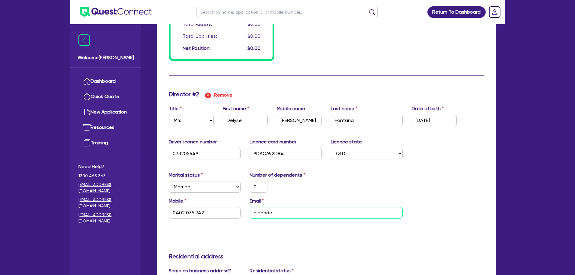
type input "2"
type input "0438700381"
type input "0"
type input "0402 035 742"
type input "aldondel"
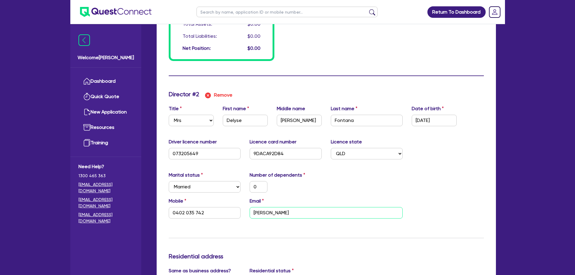
type input "2"
type input "0438700381"
type input "0"
type input "0402 035 742"
type input "aldondely"
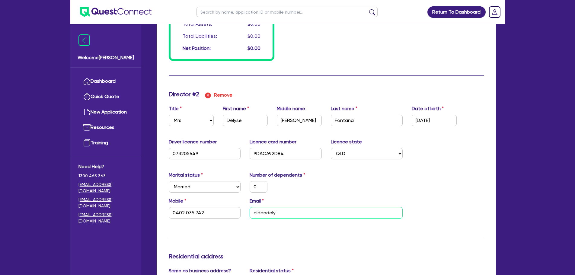
type input "2"
type input "0438700381"
type input "0"
type input "0402 035 742"
type input "aldondelys"
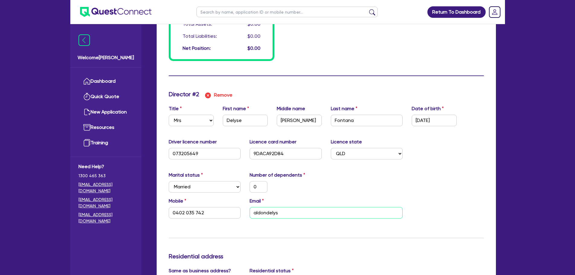
type input "2"
type input "0438700381"
type input "0"
type input "0402 035 742"
type input "aldondelyse"
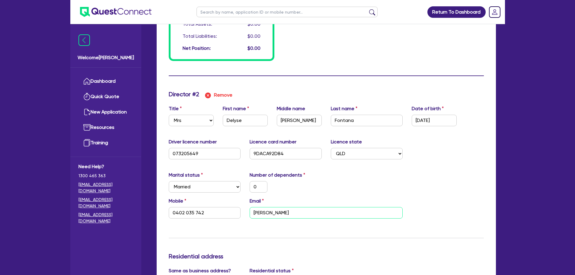
type input "2"
type input "0438700381"
type input "0"
type input "0402 035 742"
type input "aldondelyse@"
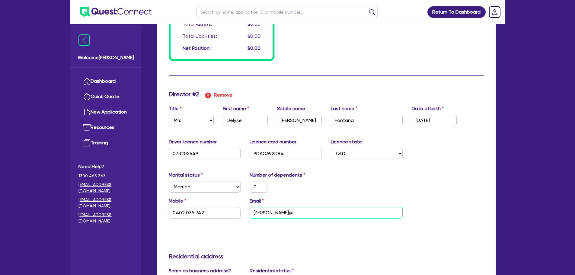
type input "2"
type input "0438700381"
type input "0"
type input "0402 035 742"
type input "aldondelyse@g"
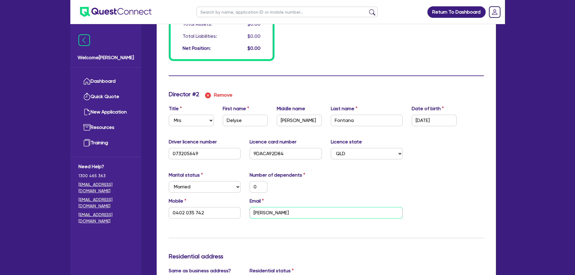
type input "2"
type input "0438700381"
type input "0"
type input "0402 035 742"
type input "aldondelyse@gm"
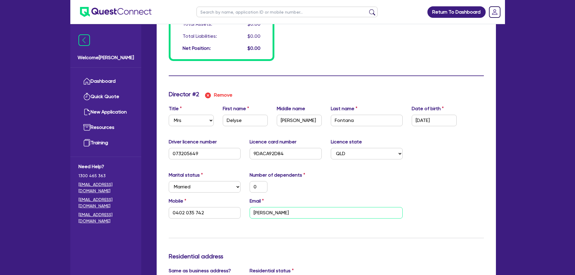
type input "2"
type input "0438700381"
type input "0"
type input "0402 035 742"
type input "aldondelyse@gma"
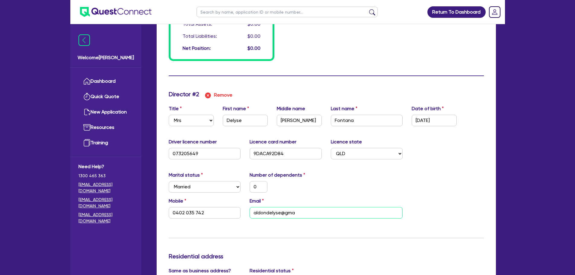
type input "2"
type input "0438700381"
type input "0"
type input "0402 035 742"
type input "aldondelyse@gmai"
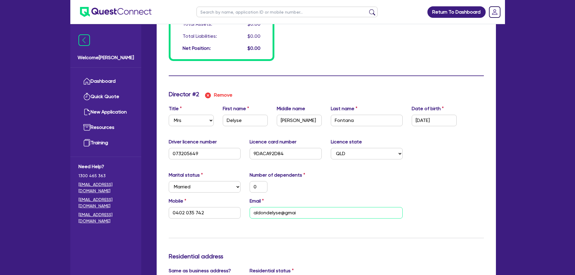
type input "2"
type input "0438700381"
type input "0"
type input "0402 035 742"
type input "aldondelyse@gmail"
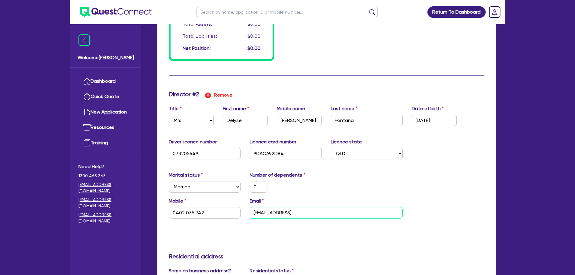
type input "2"
type input "0438700381"
type input "0"
type input "0402 035 742"
type input "aldondelyse@gmail."
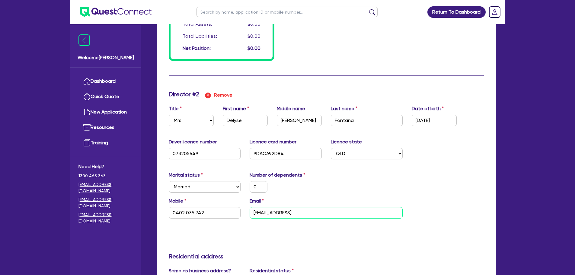
type input "2"
type input "0438700381"
type input "0"
type input "0402 035 742"
type input "aldondelyse@gmail.c"
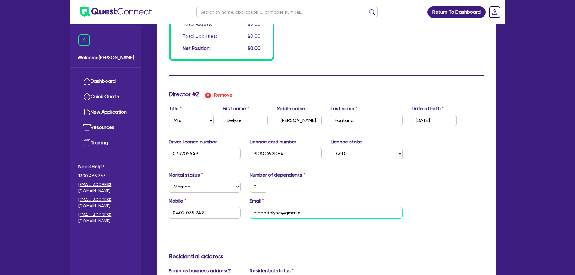
type input "2"
type input "0438700381"
type input "0"
type input "0402 035 742"
type input "aldondelyse@gmail.co"
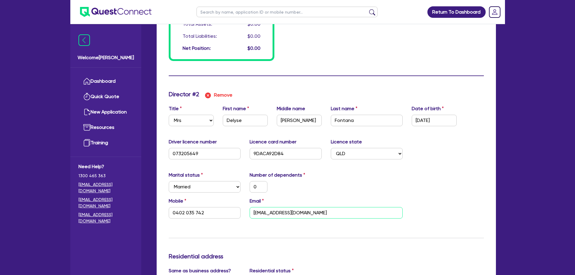
type input "2"
type input "0438700381"
type input "0"
type input "0402 035 742"
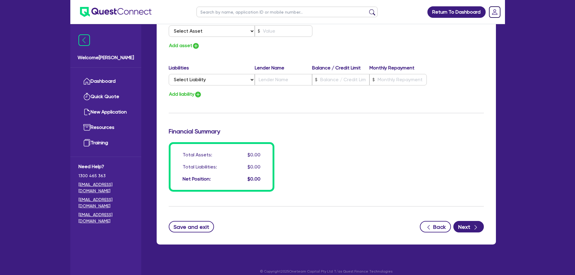
scroll to position [864, 0]
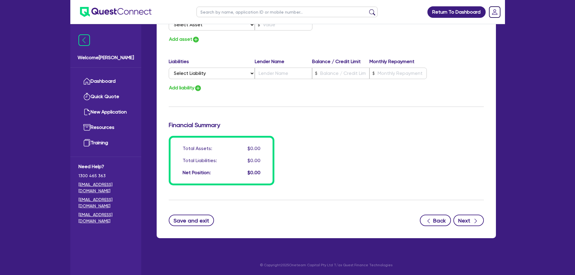
type input "aldondelyse@gmail.com"
click at [470, 224] on button "Next" at bounding box center [468, 219] width 30 height 11
type input "2"
type input "0438 700 381"
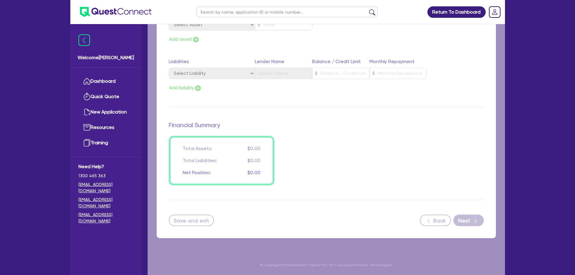
select select "SECONDARY_ASSETS"
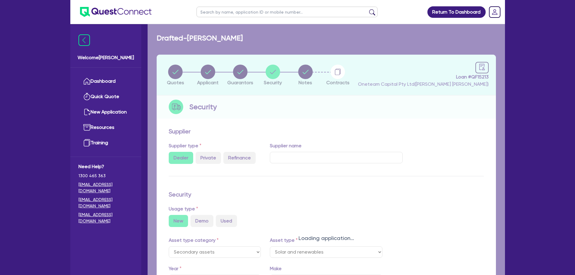
select select "SOLAR_AND_RENEWABLES"
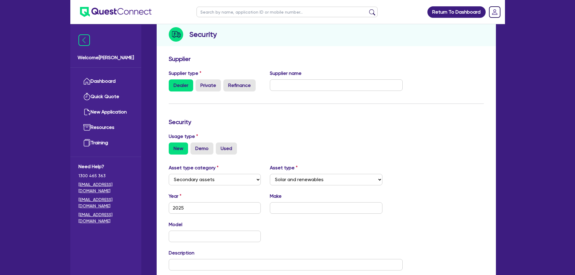
scroll to position [121, 0]
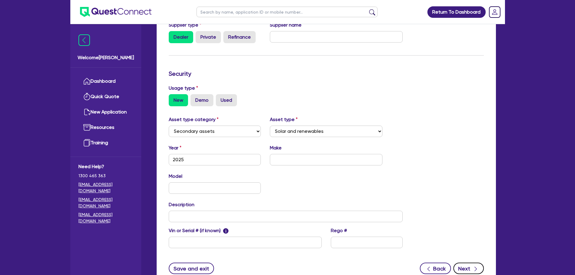
click at [473, 271] on icon "button" at bounding box center [475, 269] width 6 height 6
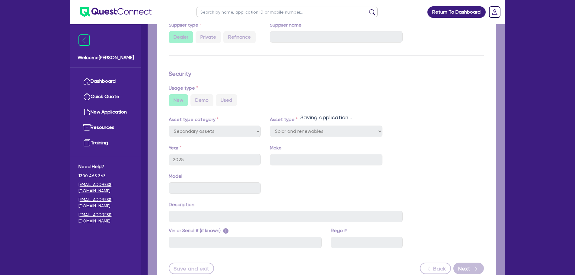
select select "Other"
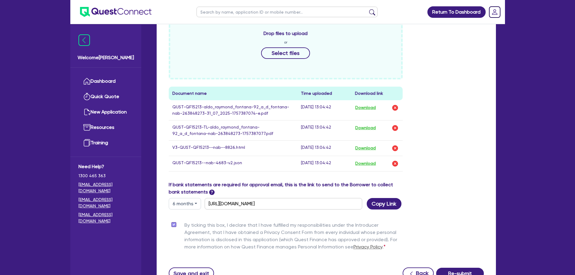
scroll to position [265, 0]
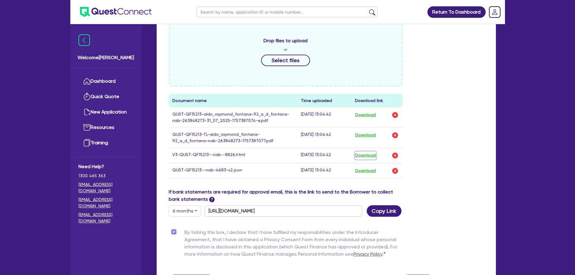
click at [372, 157] on button "Download" at bounding box center [365, 155] width 21 height 8
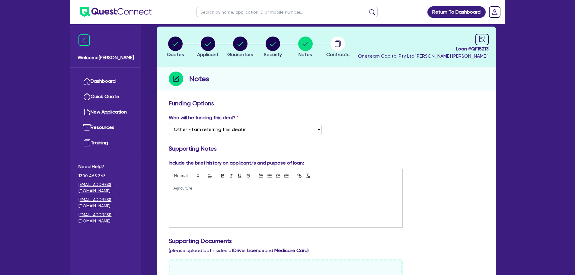
scroll to position [0, 0]
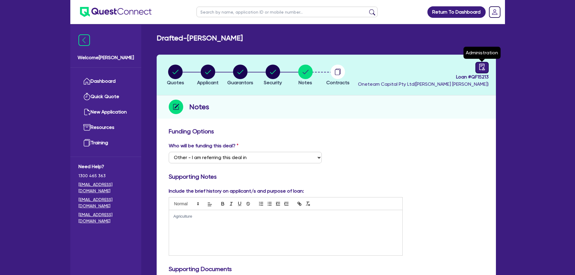
click at [478, 64] on icon "audit" at bounding box center [481, 67] width 7 height 7
select select "DRAFTED_AMENDED"
select select "Other"
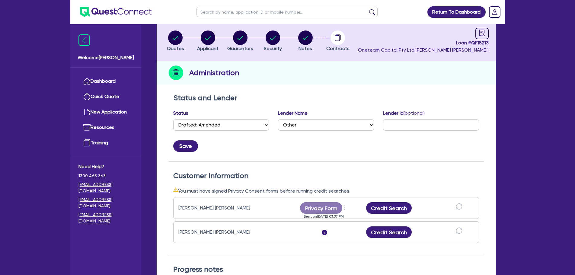
scroll to position [60, 0]
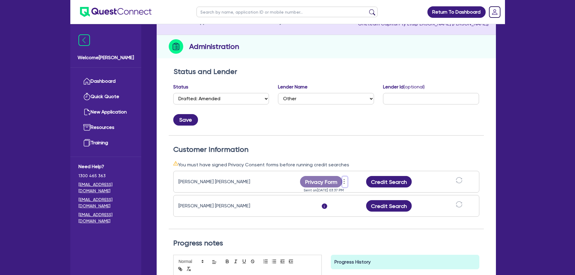
click at [344, 180] on icon "more" at bounding box center [344, 181] width 6 height 9
click at [363, 191] on link "Send new privacy form" at bounding box center [376, 191] width 58 height 9
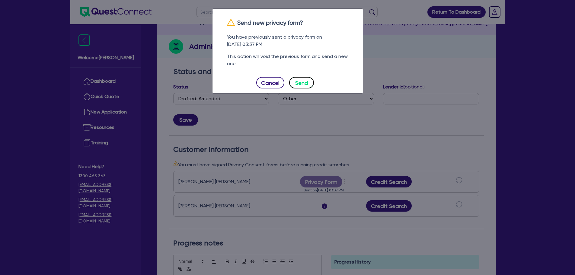
click at [300, 83] on button "Send" at bounding box center [301, 82] width 25 height 11
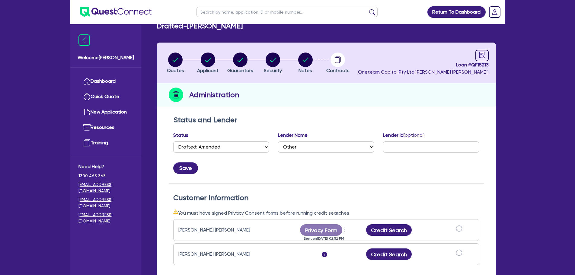
scroll to position [0, 0]
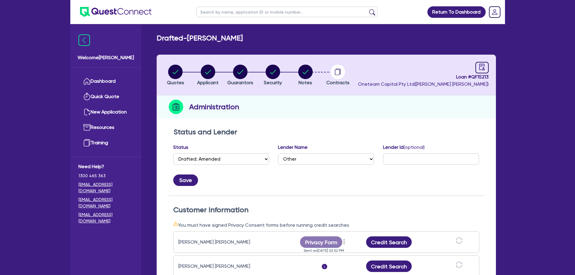
click at [230, 17] on ul at bounding box center [286, 12] width 193 height 24
click at [230, 14] on input "text" at bounding box center [286, 12] width 181 height 11
type input "tagged"
click button "submit" at bounding box center [372, 13] width 10 height 8
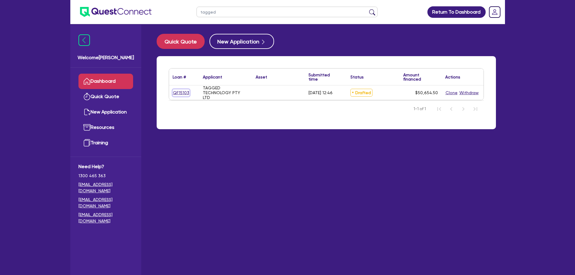
click at [183, 92] on link "QF15103" at bounding box center [181, 92] width 17 height 7
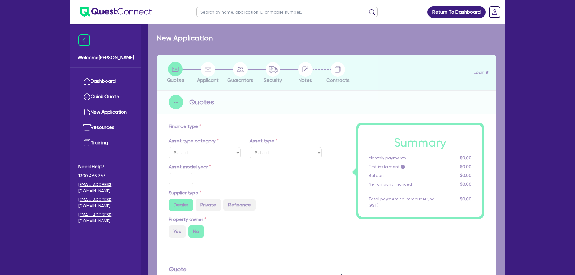
type input "50,000"
type input "8"
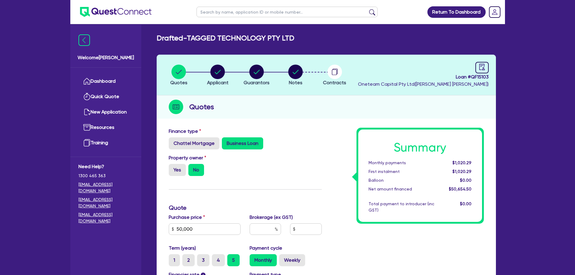
click at [275, 73] on li "Guarantors" at bounding box center [256, 74] width 39 height 21
click at [291, 73] on circle "button" at bounding box center [295, 72] width 14 height 14
select select "Other"
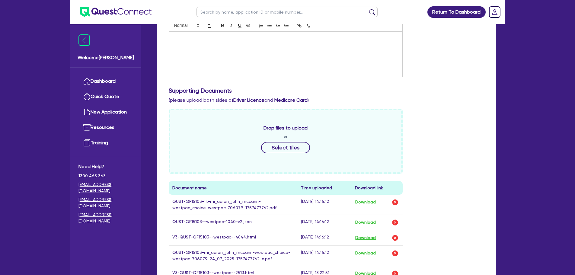
scroll to position [241, 0]
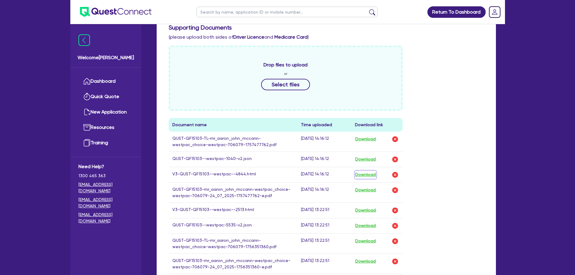
click at [365, 173] on button "Download" at bounding box center [365, 175] width 21 height 8
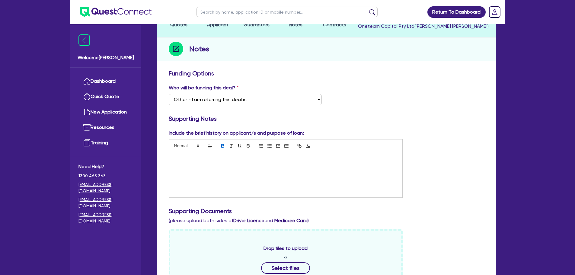
scroll to position [60, 0]
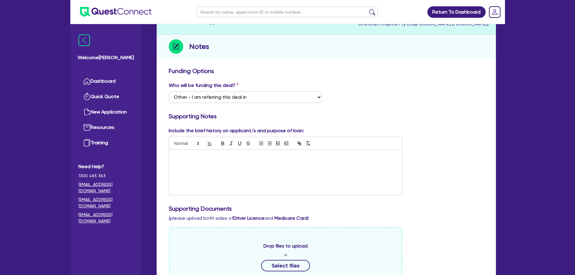
click at [224, 164] on div at bounding box center [285, 172] width 233 height 45
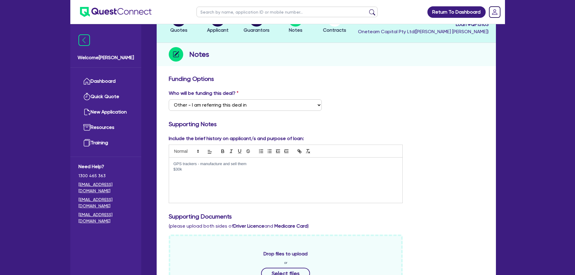
scroll to position [90, 0]
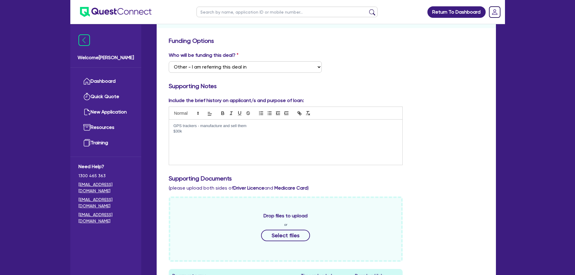
drag, startPoint x: 184, startPoint y: 134, endPoint x: 172, endPoint y: 132, distance: 11.6
click at [172, 132] on div "GPS trackers - manufacture and sell them $30k" at bounding box center [285, 141] width 233 height 45
click at [192, 132] on p "$30k" at bounding box center [285, 130] width 224 height 5
click at [204, 137] on div "GPS trackers - manufacture and sell them $30k" at bounding box center [285, 141] width 233 height 45
click at [204, 130] on p "$30k" at bounding box center [285, 130] width 224 height 5
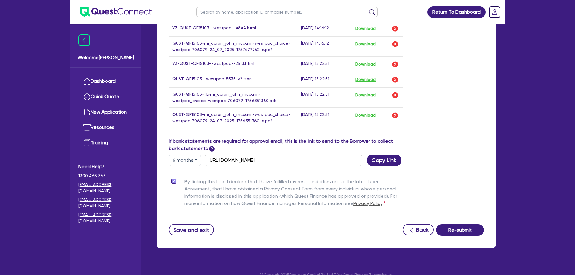
scroll to position [392, 0]
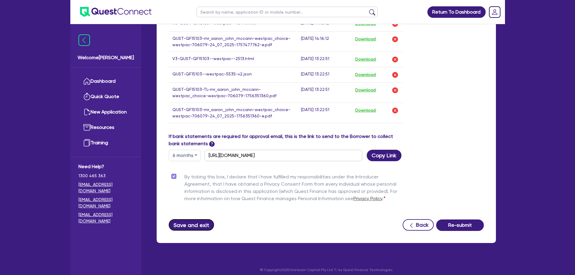
click at [196, 223] on button "Save and exit" at bounding box center [192, 224] width 46 height 11
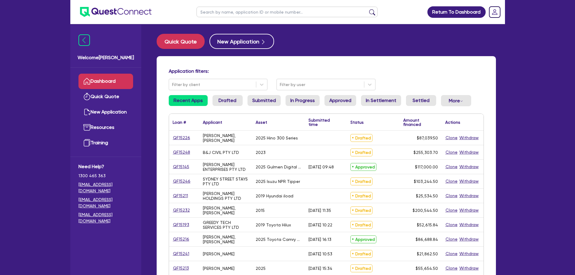
click at [220, 12] on input "text" at bounding box center [286, 12] width 181 height 11
click at [330, 36] on div "Quick Quote New Application" at bounding box center [326, 41] width 339 height 15
click at [258, 13] on input "text" at bounding box center [286, 12] width 181 height 11
click at [331, 32] on main "Quick Quote New Application Application filters: Filter by client Filter by use…" at bounding box center [325, 247] width 357 height 447
click at [243, 10] on input "text" at bounding box center [286, 12] width 181 height 11
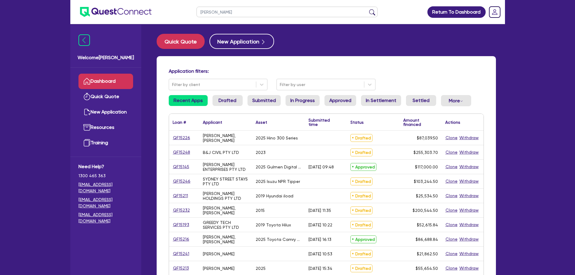
type input "aldo"
click at [367, 9] on button "submit" at bounding box center [372, 13] width 10 height 8
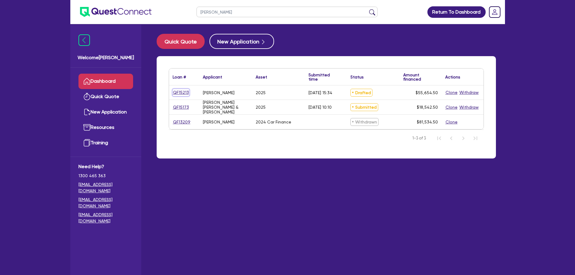
click at [186, 91] on link "QF15213" at bounding box center [181, 92] width 17 height 7
select select "SECONDARY_ASSETS"
select select "SOLAR_AND_RENEWABLES"
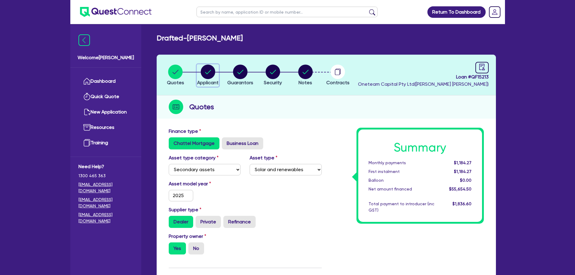
click at [213, 76] on circle "button" at bounding box center [208, 72] width 14 height 14
select select "SOLE_TRADER"
select select "AGRICULTURE"
select select "FARMERS"
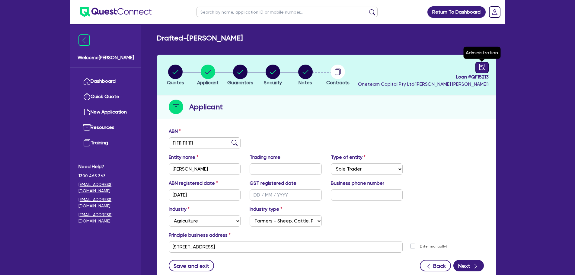
click at [480, 66] on icon "audit" at bounding box center [481, 67] width 7 height 7
select select "DRAFTED_AMENDED"
select select "Other"
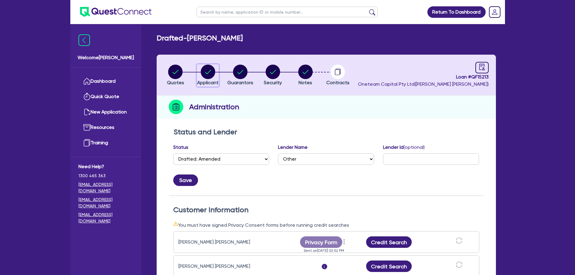
click at [203, 71] on circle "button" at bounding box center [208, 72] width 14 height 14
select select "SOLE_TRADER"
select select "AGRICULTURE"
select select "FARMERS"
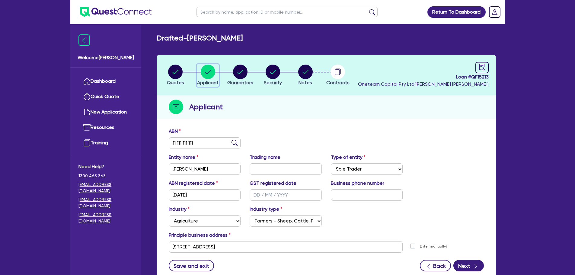
scroll to position [30, 0]
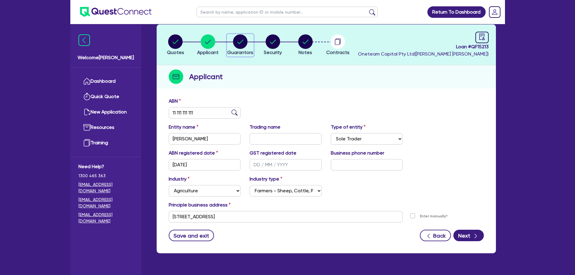
click at [246, 41] on circle "button" at bounding box center [240, 41] width 14 height 14
select select "MR"
select select "QLD"
select select "MARRIED"
select select "MRS"
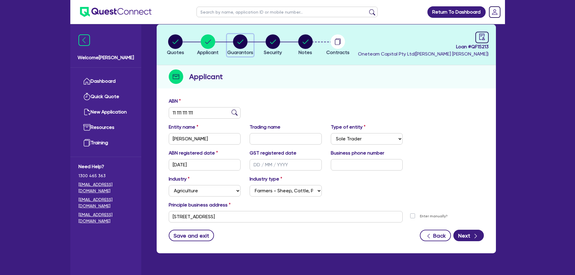
select select "QLD"
select select "MARRIED"
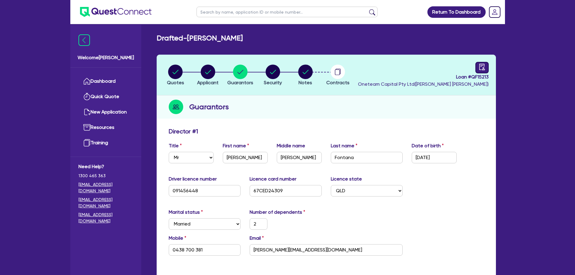
click at [477, 68] on link at bounding box center [481, 67] width 13 height 11
select select "DRAFTED_AMENDED"
select select "Other"
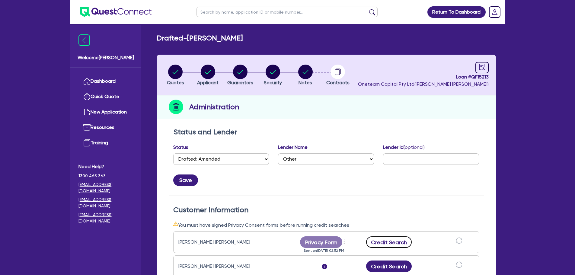
click at [379, 236] on button "Credit Search" at bounding box center [389, 241] width 46 height 11
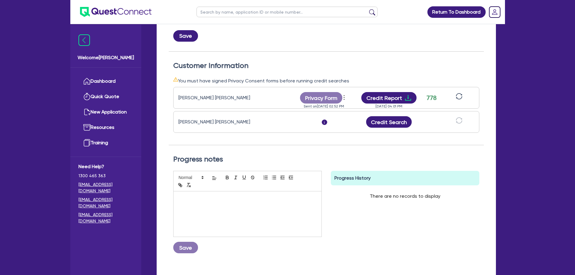
scroll to position [5, 0]
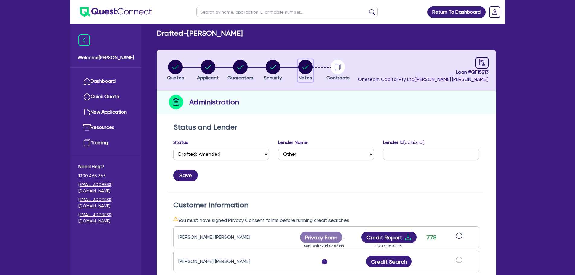
click at [306, 68] on circle "button" at bounding box center [305, 67] width 14 height 14
select select "Other"
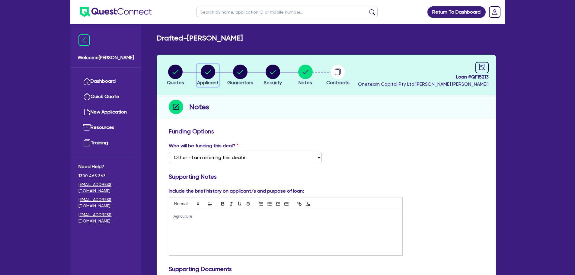
click at [213, 76] on circle "button" at bounding box center [208, 72] width 14 height 14
select select "SOLE_TRADER"
select select "AGRICULTURE"
select select "FARMERS"
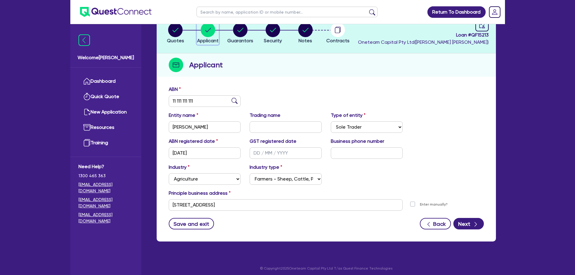
scroll to position [45, 0]
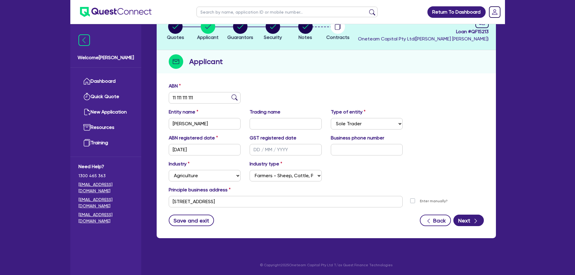
drag, startPoint x: 212, startPoint y: 104, endPoint x: 195, endPoint y: 97, distance: 18.0
click at [195, 97] on div "ABN 11 111 111 111" at bounding box center [326, 95] width 324 height 26
click at [108, 98] on div "Welcome Rob Dashboard Quick Quote New Application Ref Company Ref Salesperson R…" at bounding box center [287, 115] width 434 height 320
click at [209, 100] on input "11 111 111 111" at bounding box center [205, 97] width 72 height 11
drag, startPoint x: 207, startPoint y: 98, endPoint x: 159, endPoint y: 101, distance: 47.8
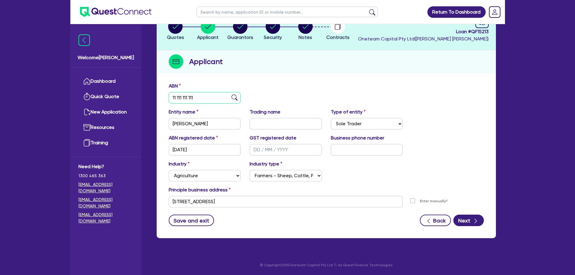
click at [159, 101] on div "ABN 11 111 111 111 Entity name Aldo Fontana Trading name Type of entity Select …" at bounding box center [326, 158] width 339 height 159
type input "91 610 390 643"
click at [234, 99] on img at bounding box center [234, 97] width 6 height 6
type input "[PERSON_NAME] & [PERSON_NAME]"
select select "PARTNERSHIP"
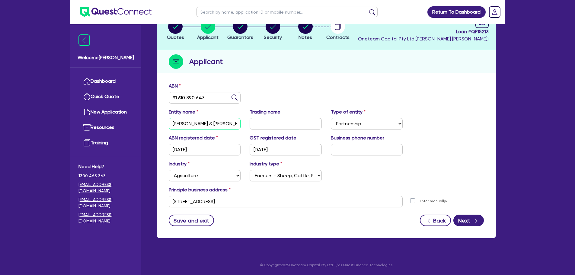
click at [232, 124] on input "[PERSON_NAME] & [PERSON_NAME]" at bounding box center [205, 123] width 72 height 11
drag, startPoint x: 225, startPoint y: 123, endPoint x: 249, endPoint y: 122, distance: 24.5
click at [249, 122] on div "Entity name A.R FONTANA & D.M ROUTH Trading name Type of entity Select Sole Tra…" at bounding box center [326, 121] width 324 height 26
click at [246, 132] on div "Entity name A.R FONTANA & D.M ROUTH Trading name Type of entity Select Sole Tra…" at bounding box center [326, 121] width 324 height 26
click at [342, 154] on input "text" at bounding box center [367, 149] width 72 height 11
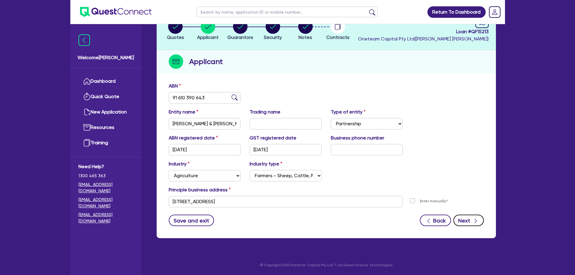
click at [477, 216] on button "Next" at bounding box center [468, 219] width 30 height 11
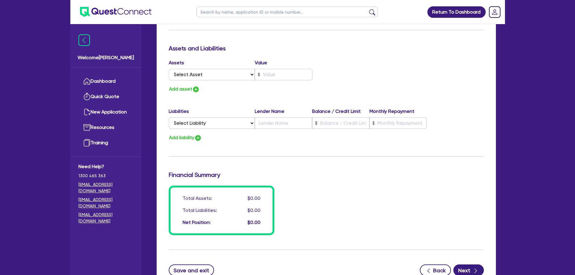
scroll to position [864, 0]
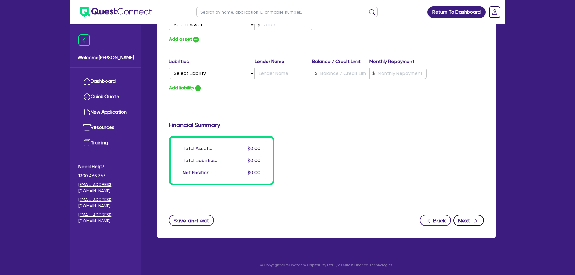
click at [470, 221] on button "Next" at bounding box center [468, 219] width 30 height 11
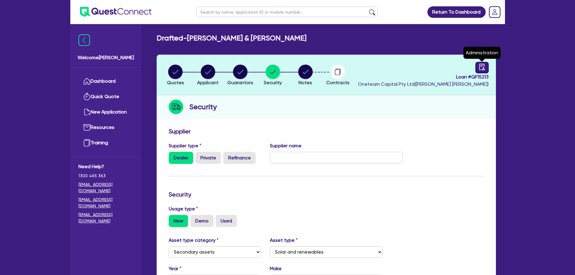
click at [481, 66] on icon "audit" at bounding box center [481, 67] width 7 height 7
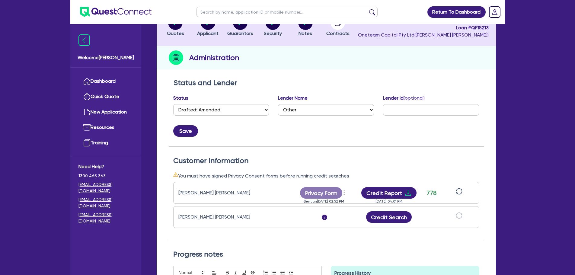
scroll to position [90, 0]
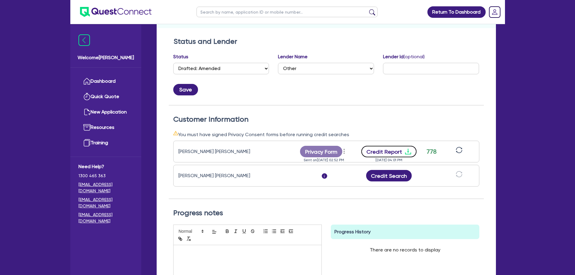
click at [405, 154] on icon "download" at bounding box center [407, 152] width 6 height 6
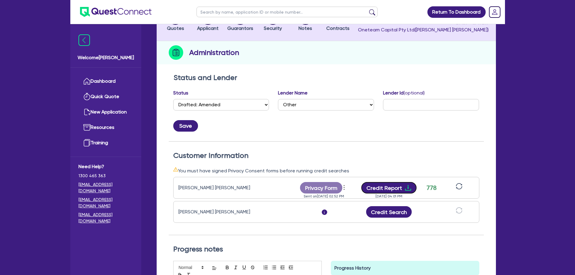
scroll to position [0, 0]
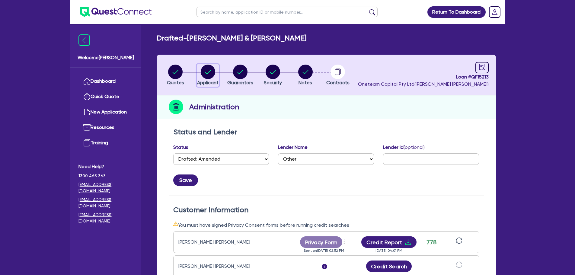
click at [203, 71] on circle "button" at bounding box center [208, 72] width 14 height 14
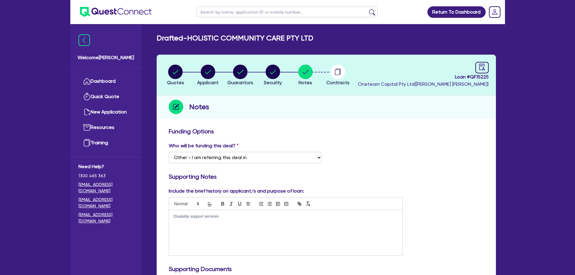
select select "Other"
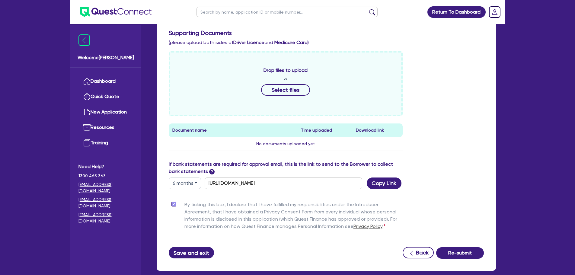
scroll to position [268, 0]
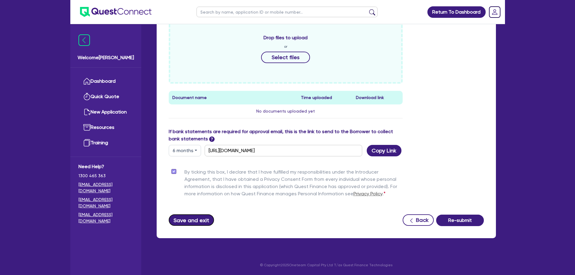
click at [189, 223] on button "Save and exit" at bounding box center [192, 219] width 46 height 11
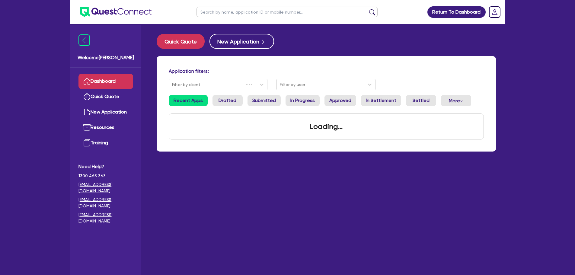
click at [226, 15] on input "text" at bounding box center [286, 12] width 181 height 11
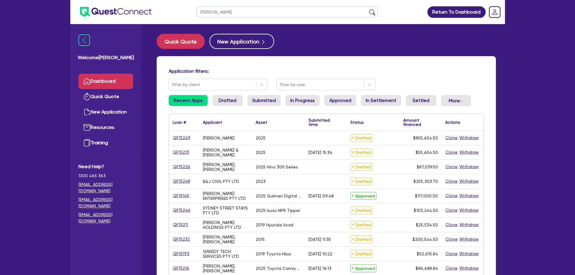
type input "[PERSON_NAME]"
click at [367, 9] on button "submit" at bounding box center [372, 13] width 10 height 8
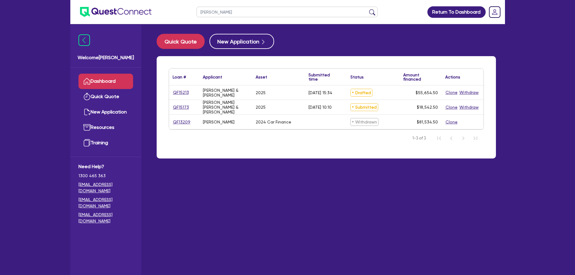
select select "SECONDARY_ASSETS"
select select "SOLAR_AND_RENEWABLES"
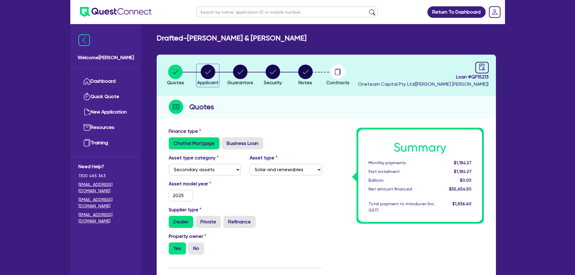
click at [208, 72] on circle "button" at bounding box center [208, 72] width 14 height 14
select select "PARTNERSHIP"
select select "AGRICULTURE"
select select "FARMERS"
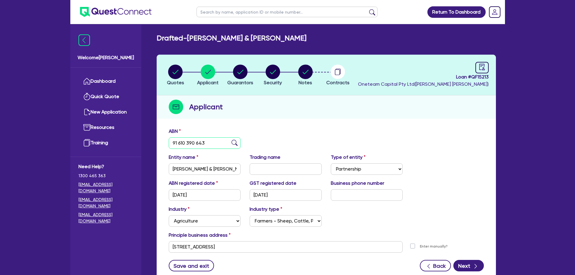
drag, startPoint x: 224, startPoint y: 146, endPoint x: 221, endPoint y: 144, distance: 3.5
click at [221, 144] on input "91 610 390 643" at bounding box center [205, 142] width 72 height 11
click at [117, 75] on link "Dashboard" at bounding box center [105, 81] width 55 height 15
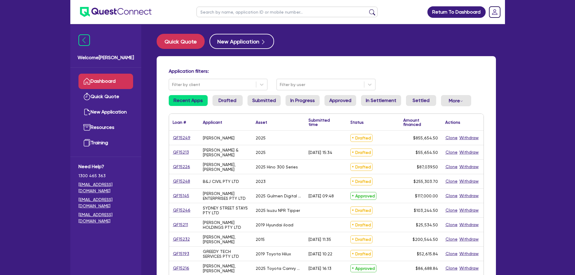
drag, startPoint x: 266, startPoint y: 135, endPoint x: 249, endPoint y: 138, distance: 16.9
click at [249, 138] on div "QF15249 [PERSON_NAME] 2025 Drafted $855,654.50 Clone Withdraw" at bounding box center [326, 138] width 314 height 14
click at [270, 150] on div "2025" at bounding box center [278, 152] width 53 height 14
drag, startPoint x: 321, startPoint y: 157, endPoint x: 295, endPoint y: 154, distance: 26.4
click at [295, 154] on div "QF15213 [PERSON_NAME] & [PERSON_NAME] 2025 [DATE] 15:34 Drafted $55,654.50 Clon…" at bounding box center [326, 152] width 314 height 14
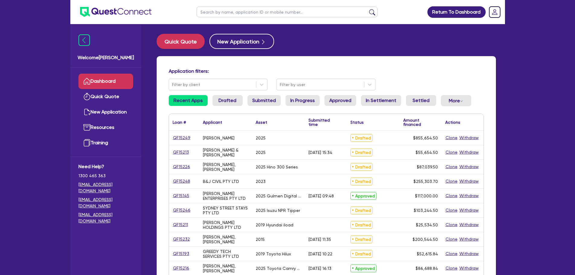
click at [317, 171] on div at bounding box center [326, 167] width 42 height 14
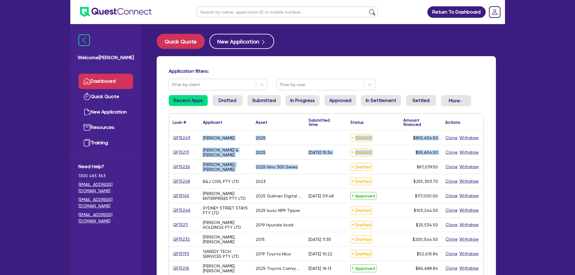
drag, startPoint x: 307, startPoint y: 169, endPoint x: 189, endPoint y: 139, distance: 121.3
click at [189, 139] on div "QF15249 [PERSON_NAME] 2025 Drafted $855,654.50 Clone Withdraw QF15213 [PERSON_N…" at bounding box center [326, 276] width 314 height 290
click at [268, 163] on div "2025 Hino 300 Series" at bounding box center [278, 167] width 53 height 14
click at [307, 173] on div at bounding box center [326, 167] width 42 height 14
click at [311, 172] on div at bounding box center [326, 167] width 42 height 14
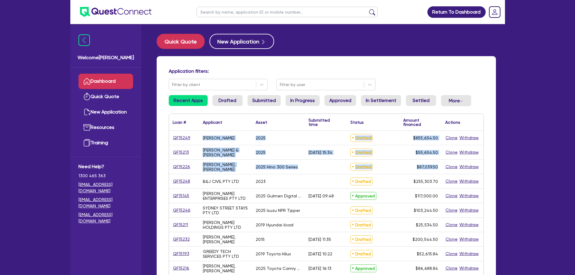
drag, startPoint x: 434, startPoint y: 168, endPoint x: 201, endPoint y: 141, distance: 234.1
click at [201, 141] on div "QF15249 [PERSON_NAME] 2025 Drafted $855,654.50 Clone Withdraw QF15213 [PERSON_N…" at bounding box center [326, 276] width 314 height 290
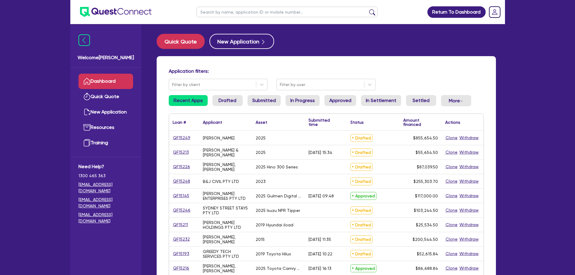
click at [303, 175] on div "2023" at bounding box center [278, 181] width 53 height 14
click at [183, 139] on link "QF15249" at bounding box center [182, 137] width 18 height 7
select select "CARS_AND_LIGHT_TRUCKS"
select select "PASSENGER_VEHICLES"
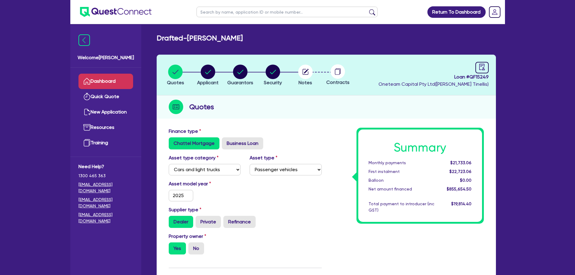
click at [106, 79] on link "Dashboard" at bounding box center [105, 81] width 55 height 15
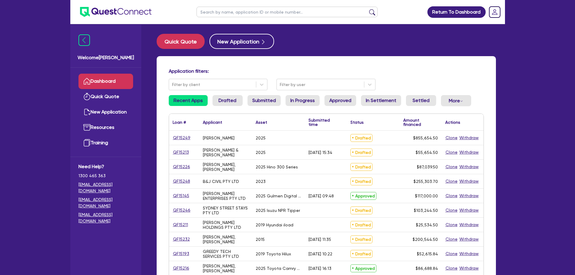
select select "SECONDARY_ASSETS"
select select "SOLAR_AND_RENEWABLES"
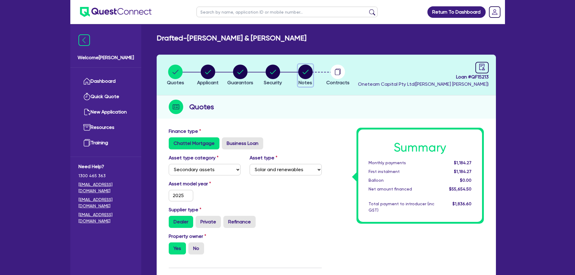
click at [312, 70] on button "Notes" at bounding box center [305, 75] width 15 height 22
select select "Other"
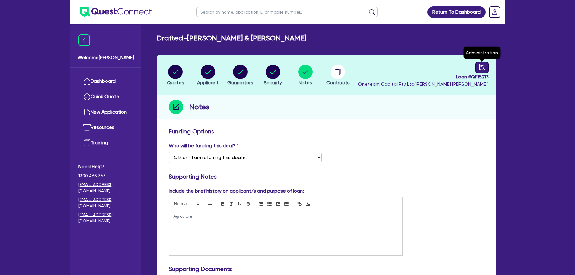
click at [482, 67] on icon "audit" at bounding box center [481, 67] width 7 height 7
select select "DRAFTED_AMENDED"
select select "Other"
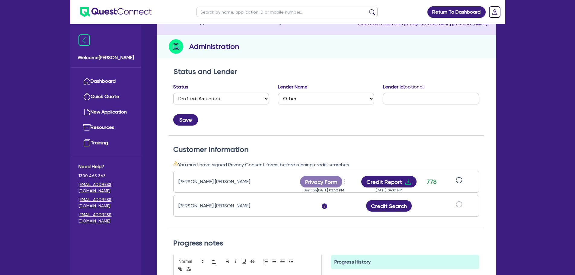
scroll to position [30, 0]
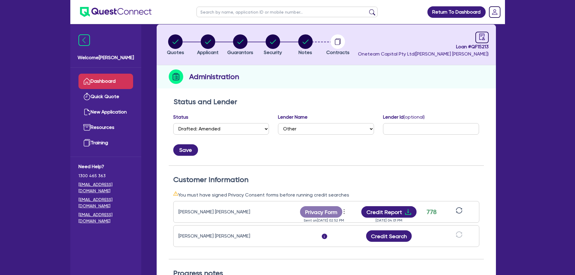
click at [111, 78] on link "Dashboard" at bounding box center [105, 81] width 55 height 15
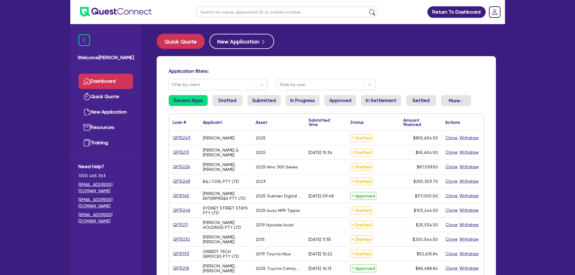
click at [217, 15] on input "text" at bounding box center [286, 12] width 181 height 11
type input "[PERSON_NAME]"
click at [367, 9] on button "submit" at bounding box center [372, 13] width 10 height 8
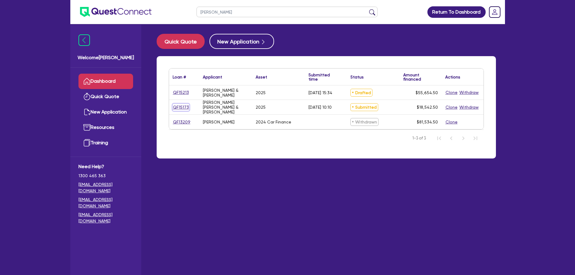
click at [184, 104] on link "QF15173" at bounding box center [181, 107] width 17 height 7
select select "SECONDARY_ASSETS"
select select "SOLAR_AND_RENEWABLES"
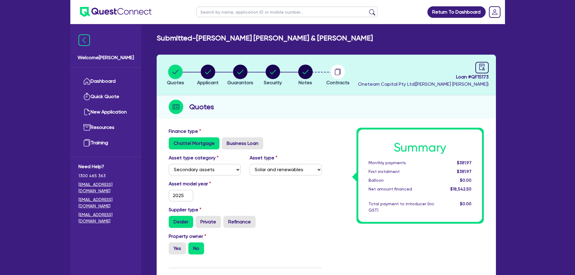
click at [197, 72] on ul "Quotes Applicant [GEOGRAPHIC_DATA] Security Notes Contracts" at bounding box center [256, 74] width 195 height 21
click at [206, 74] on circle "button" at bounding box center [208, 72] width 14 height 14
select select "PARTNERSHIP"
select select "AGRICULTURE"
select select "GROWERS"
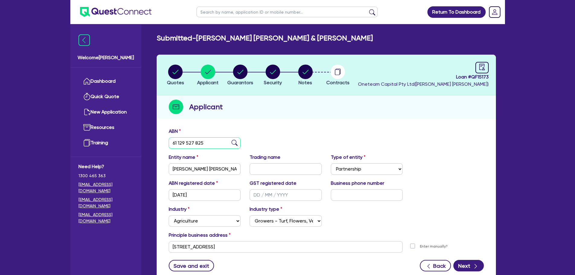
drag, startPoint x: 210, startPoint y: 144, endPoint x: 136, endPoint y: 141, distance: 73.6
click at [136, 141] on div "Welcome [PERSON_NAME] Quick Quote New Application Ref Company Ref Salesperson R…" at bounding box center [287, 160] width 434 height 320
click at [210, 144] on input "61 129 527 825" at bounding box center [205, 142] width 72 height 11
drag, startPoint x: 210, startPoint y: 144, endPoint x: 164, endPoint y: 143, distance: 45.6
click at [164, 143] on div "ABN 61 129 527 825" at bounding box center [204, 138] width 81 height 21
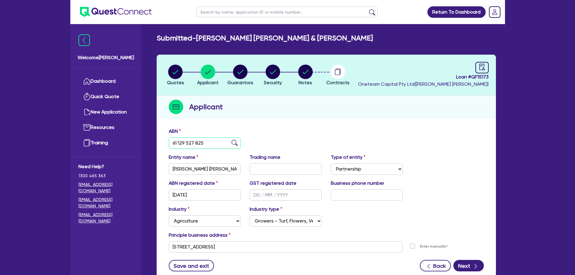
paste input "77 492 814 334"
type input "77 492 814 334"
click at [235, 143] on img at bounding box center [234, 143] width 6 height 6
type input "[PERSON_NAME] & [PERSON_NAME] & [PERSON_NAME]"
type input "[DATE]"
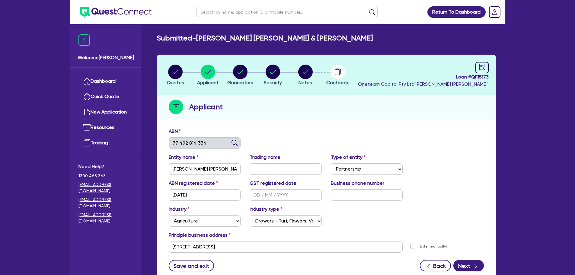
type input "[DATE]"
drag, startPoint x: 219, startPoint y: 170, endPoint x: 259, endPoint y: 167, distance: 39.6
click at [255, 170] on div "Entity name [PERSON_NAME] & [PERSON_NAME] & [PERSON_NAME] Trading name Type of …" at bounding box center [326, 167] width 324 height 26
click at [329, 125] on div "ABN 77 492 814 334 Entity name [PERSON_NAME] & [PERSON_NAME] & [PERSON_NAME] Tr…" at bounding box center [326, 204] width 339 height 159
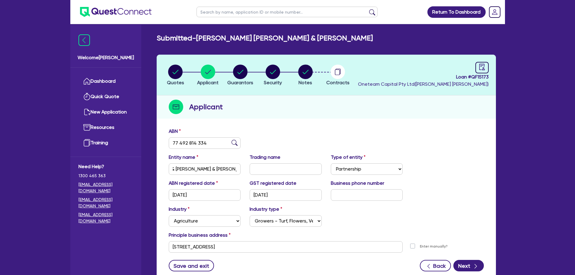
scroll to position [0, 0]
click at [468, 264] on button "Next" at bounding box center [468, 265] width 30 height 11
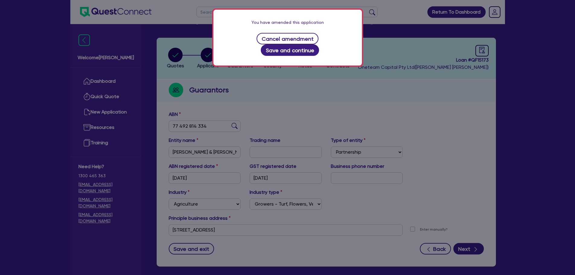
scroll to position [30, 0]
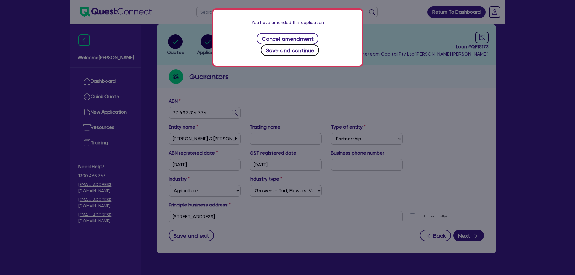
click at [319, 44] on button "Save and continue" at bounding box center [290, 49] width 58 height 11
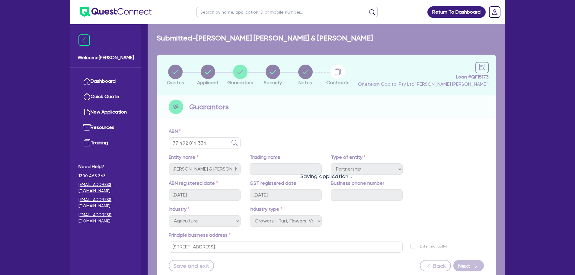
select select "MR"
select select "QLD"
select select "SINGLE"
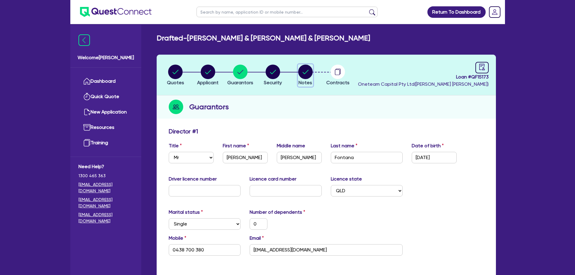
click at [307, 71] on icon "button" at bounding box center [305, 72] width 6 height 4
select select "Other"
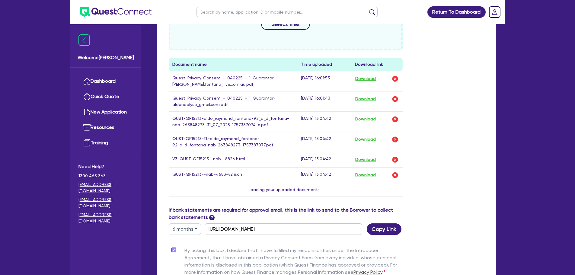
scroll to position [268, 0]
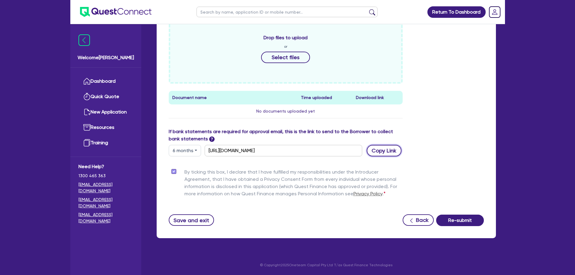
click at [377, 153] on button "Copy Link" at bounding box center [383, 150] width 35 height 11
click at [461, 81] on div "Drop files to upload or Select files Document name Time uploaded Download link …" at bounding box center [326, 72] width 324 height 109
click at [193, 220] on button "Save and exit" at bounding box center [192, 219] width 46 height 11
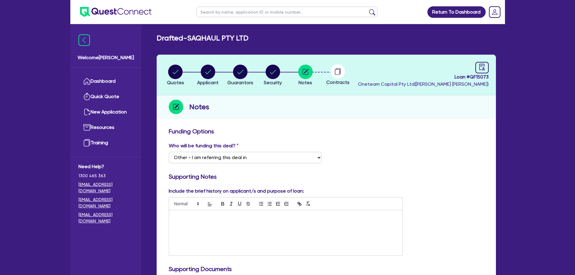
select select "Other"
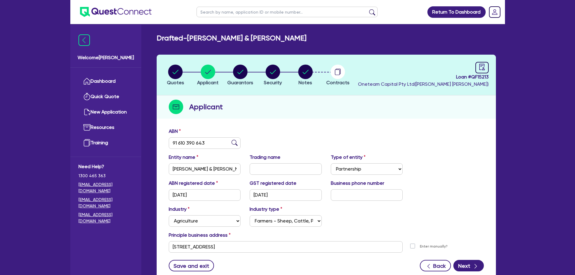
select select "PARTNERSHIP"
select select "AGRICULTURE"
select select "FARMERS"
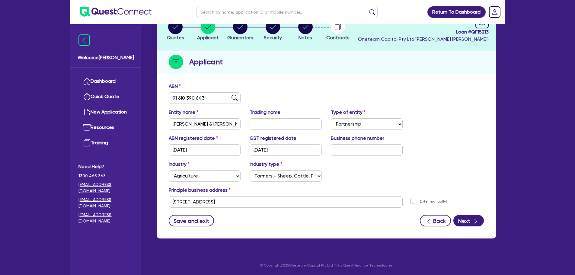
scroll to position [45, 0]
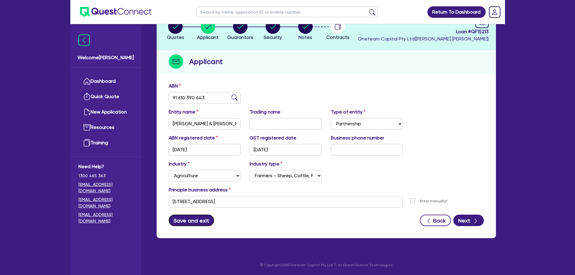
click at [196, 220] on button "Save and exit" at bounding box center [192, 219] width 46 height 11
